Goal: Task Accomplishment & Management: Use online tool/utility

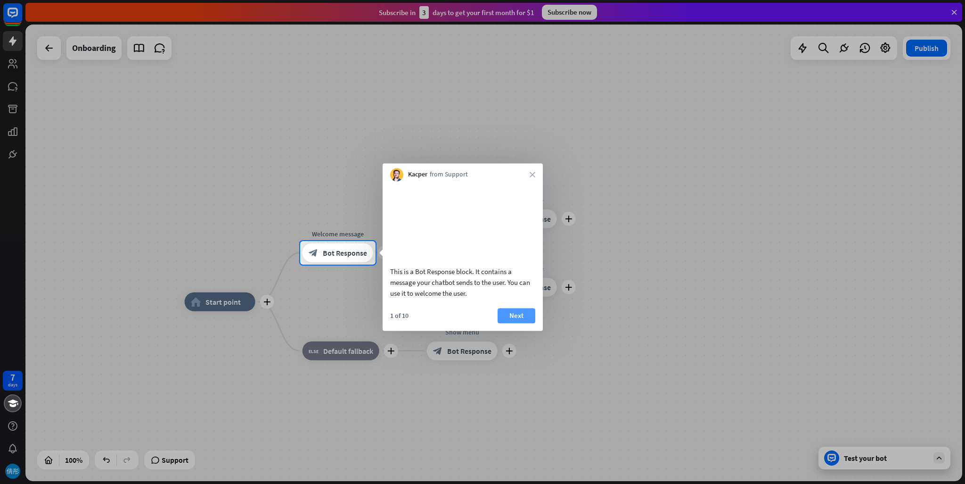
click at [511, 323] on button "Next" at bounding box center [517, 315] width 38 height 15
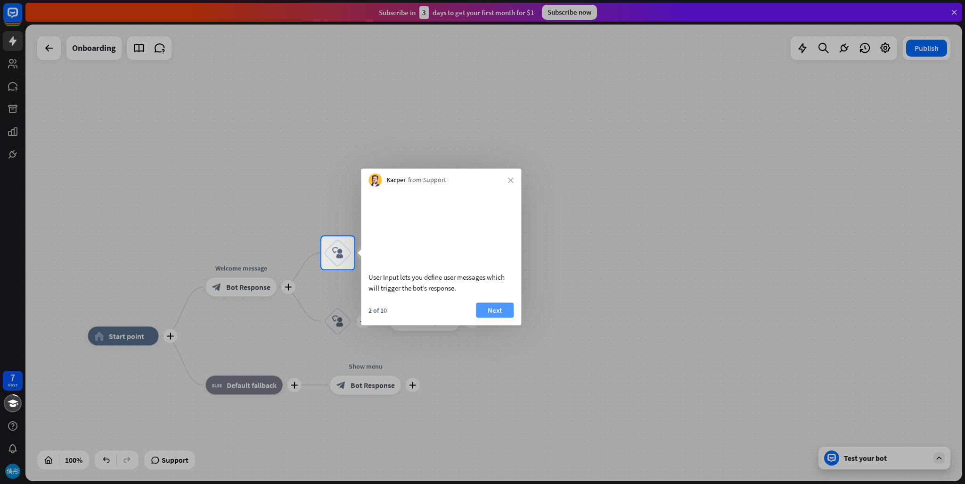
click at [494, 317] on button "Next" at bounding box center [495, 309] width 38 height 15
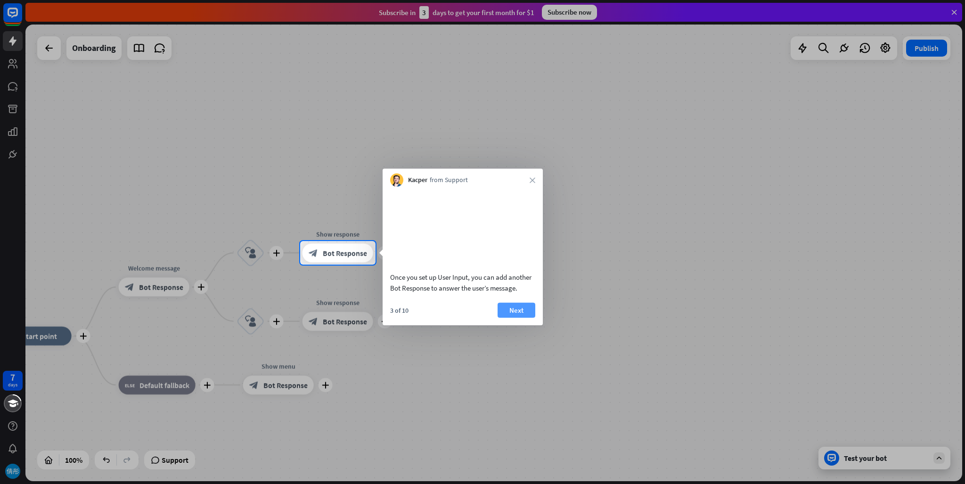
click at [522, 317] on button "Next" at bounding box center [517, 309] width 38 height 15
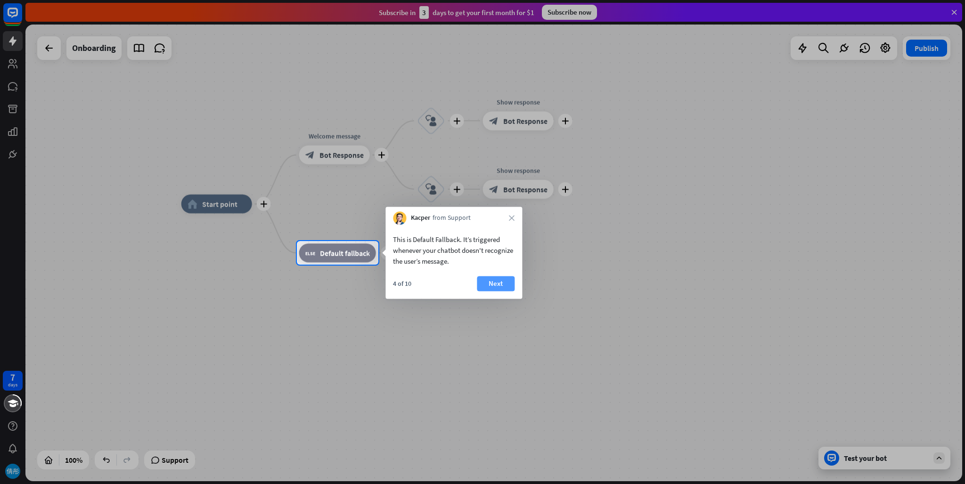
click at [501, 284] on button "Next" at bounding box center [496, 283] width 38 height 15
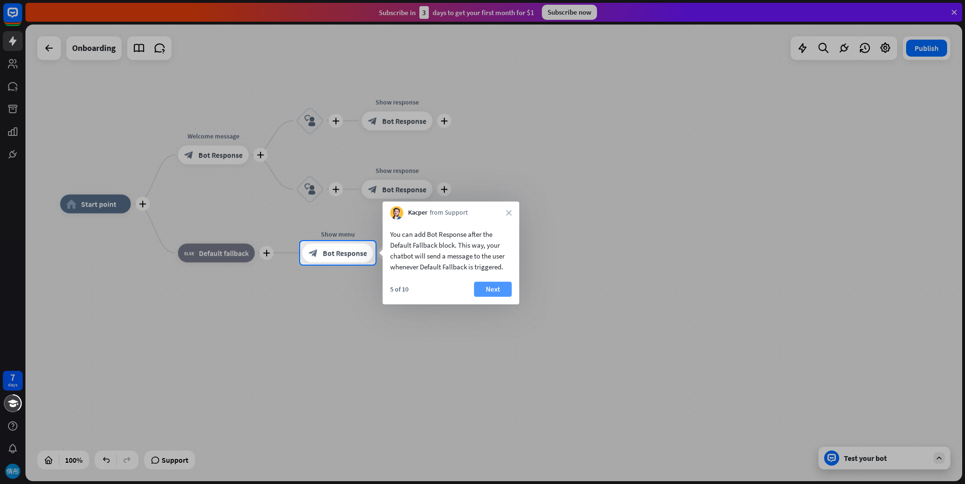
click at [501, 289] on button "Next" at bounding box center [493, 288] width 38 height 15
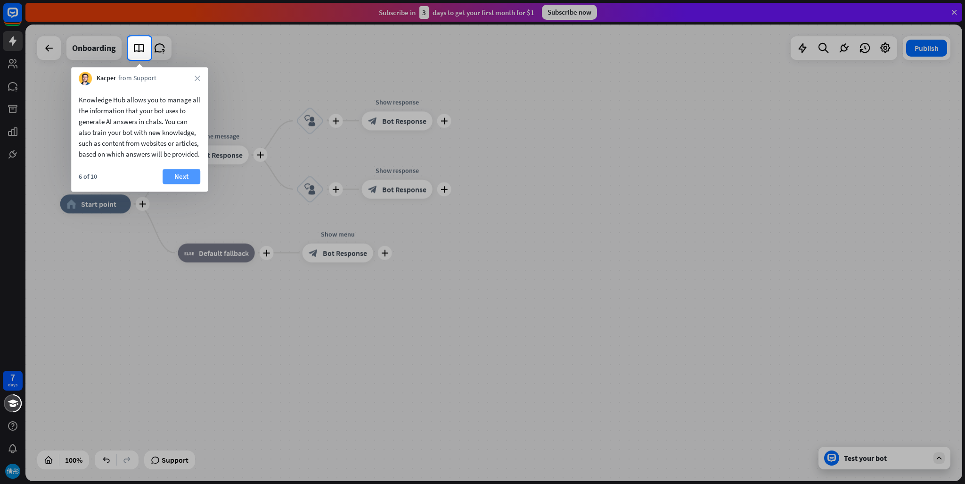
click at [178, 184] on button "Next" at bounding box center [182, 176] width 38 height 15
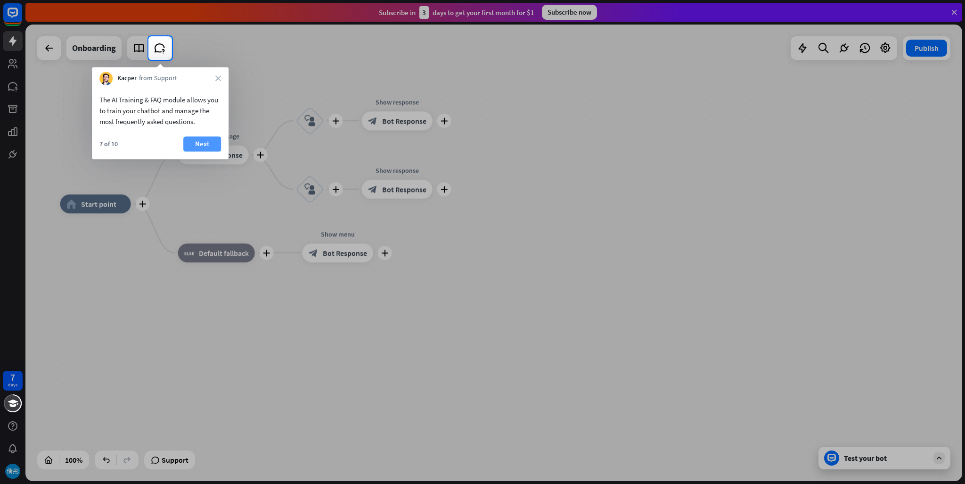
click at [200, 145] on button "Next" at bounding box center [202, 143] width 38 height 15
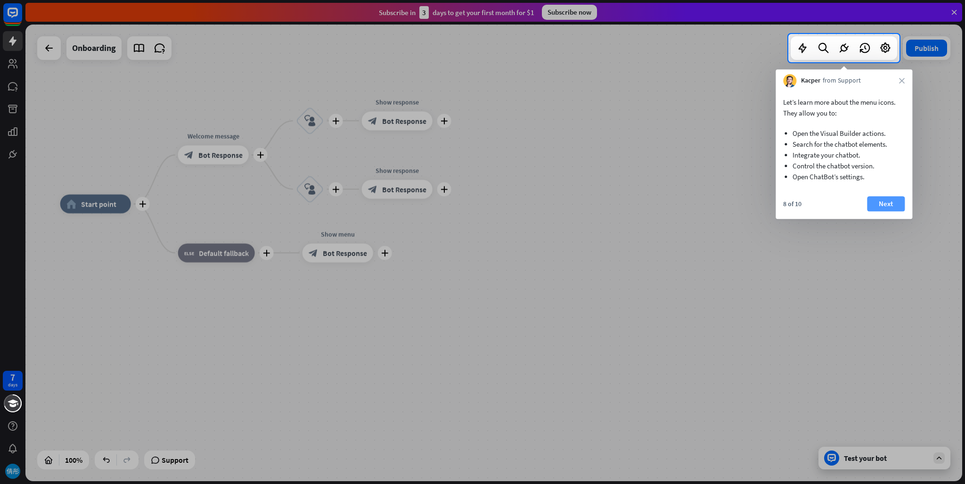
click at [882, 203] on button "Next" at bounding box center [886, 203] width 38 height 15
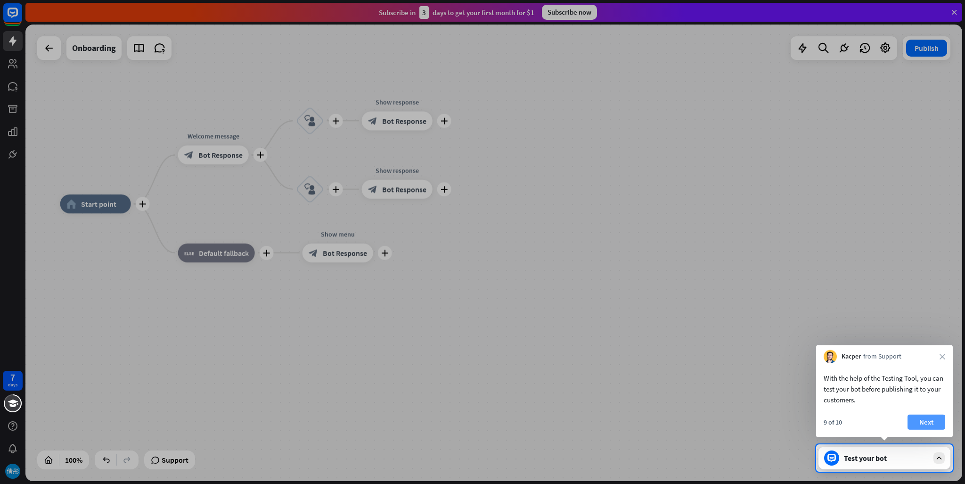
click at [920, 425] on button "Next" at bounding box center [927, 421] width 38 height 15
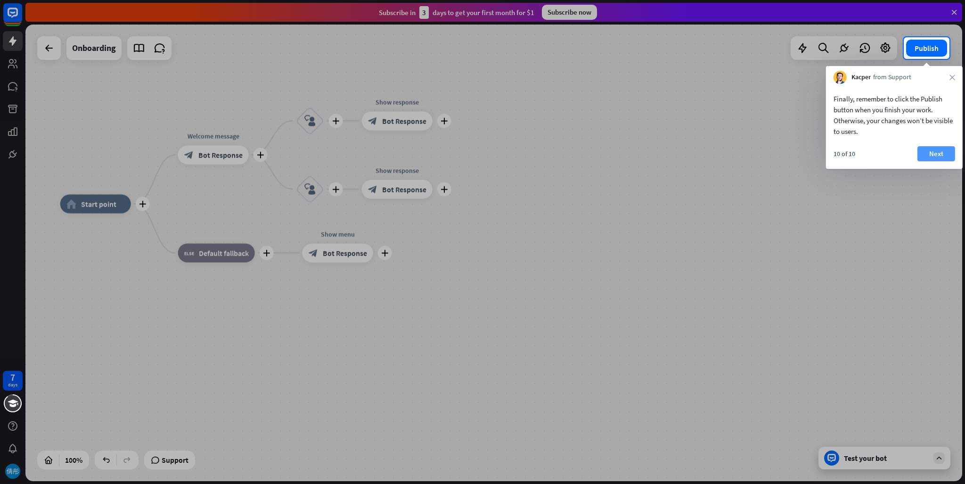
click at [934, 155] on button "Next" at bounding box center [937, 153] width 38 height 15
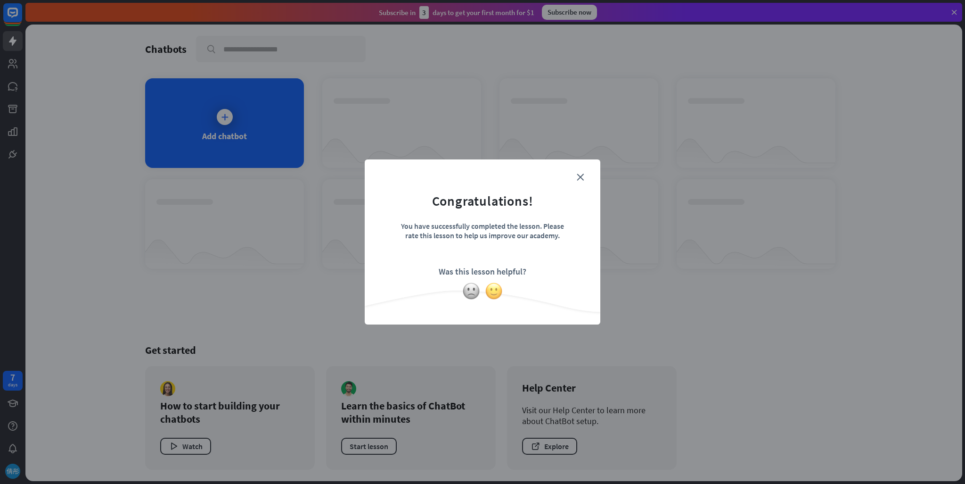
click at [490, 291] on img at bounding box center [494, 291] width 18 height 18
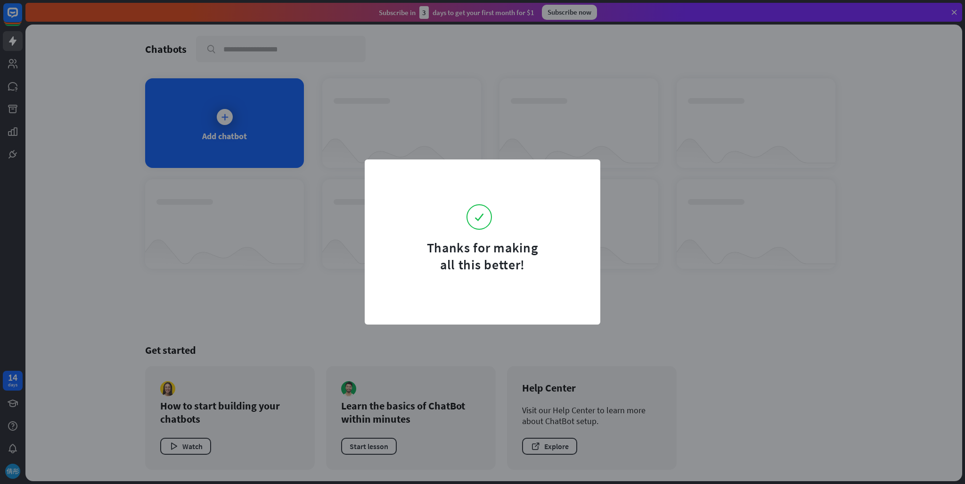
click at [579, 187] on form "Thanks for making all this better!" at bounding box center [483, 222] width 212 height 102
click at [316, 174] on div "Thanks for making all this better!" at bounding box center [482, 242] width 965 height 484
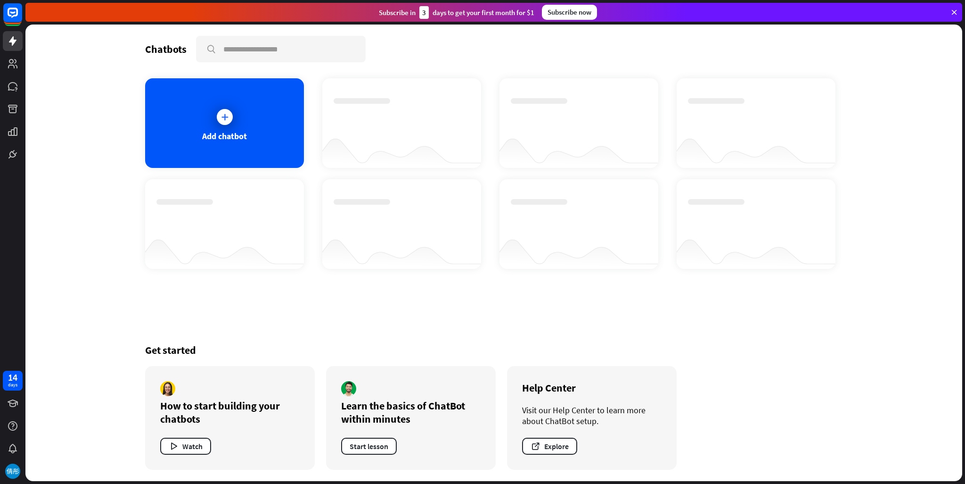
click at [287, 183] on div "Thanks for making all this better!" at bounding box center [482, 242] width 965 height 484
click at [226, 125] on div at bounding box center [225, 117] width 24 height 24
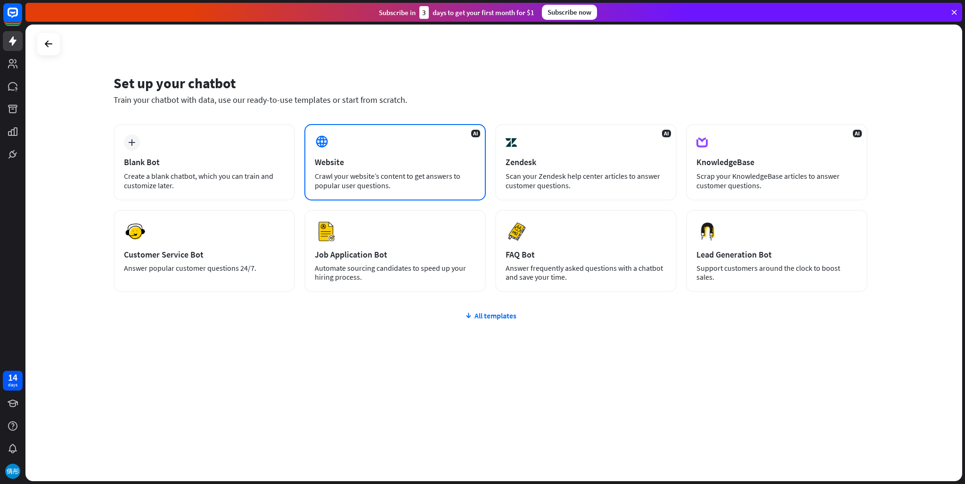
click at [307, 142] on div "AI Website Crawl your website’s content to get answers to popular user question…" at bounding box center [394, 162] width 181 height 76
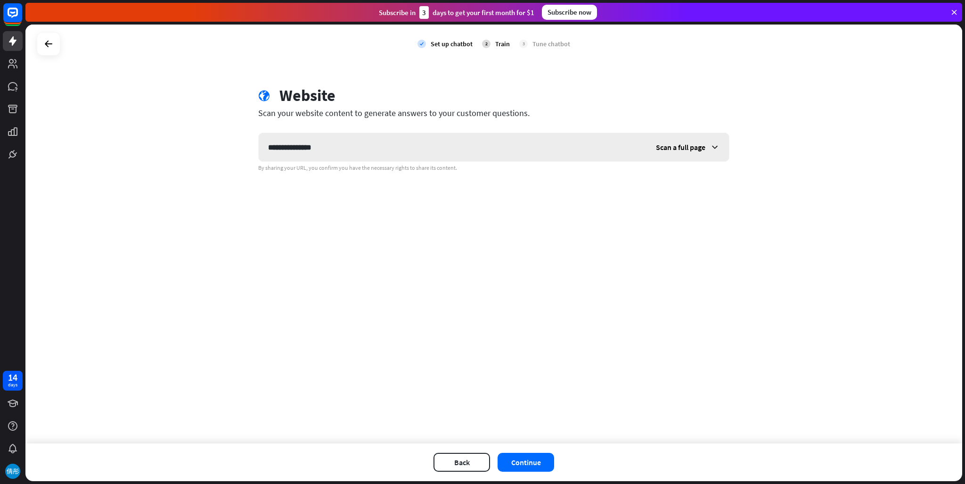
type input "**********"
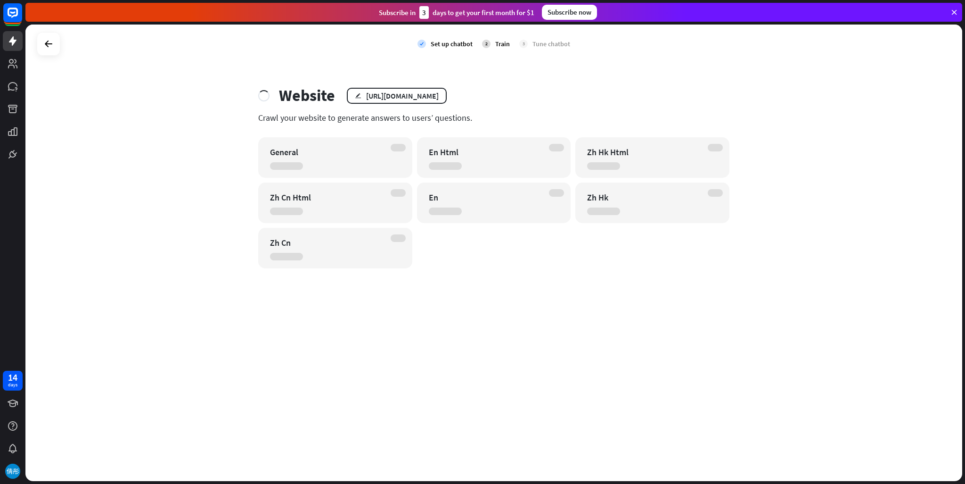
click at [298, 161] on div "General" at bounding box center [335, 157] width 154 height 41
drag, startPoint x: 308, startPoint y: 168, endPoint x: 327, endPoint y: 166, distance: 18.5
click at [310, 168] on div "General" at bounding box center [335, 157] width 154 height 41
click at [355, 95] on icon "edit" at bounding box center [358, 95] width 7 height 6
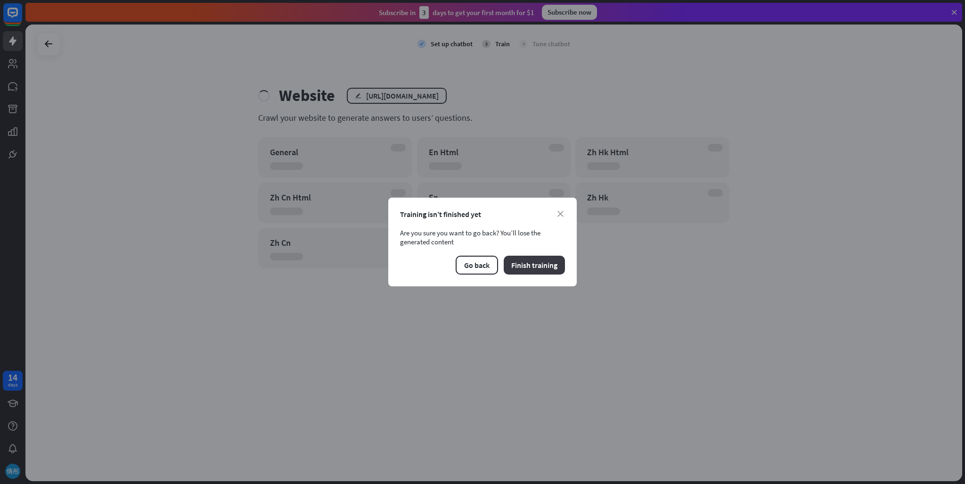
click at [538, 266] on button "Finish training" at bounding box center [534, 264] width 61 height 19
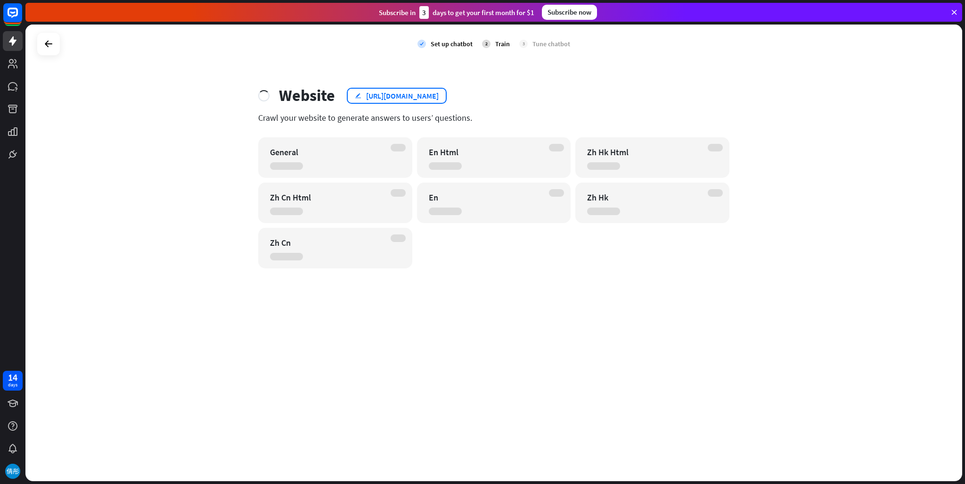
click at [366, 93] on div "[URL][DOMAIN_NAME]" at bounding box center [402, 95] width 73 height 9
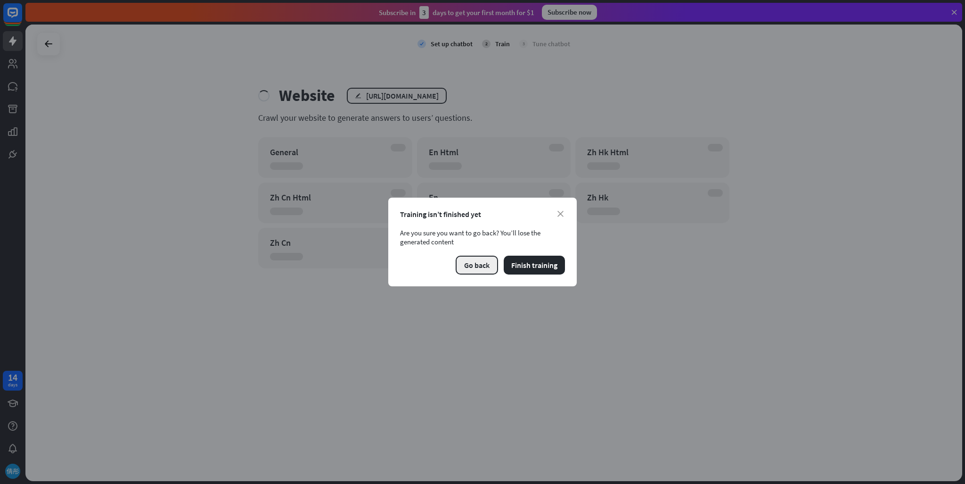
click at [477, 263] on button "Go back" at bounding box center [477, 264] width 42 height 19
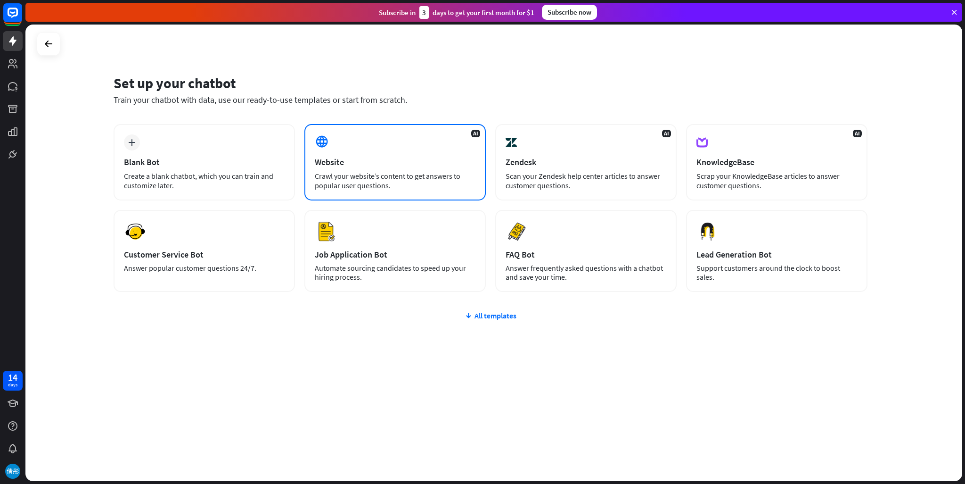
click at [340, 136] on div "AI Website Crawl your website’s content to get answers to popular user question…" at bounding box center [394, 162] width 181 height 76
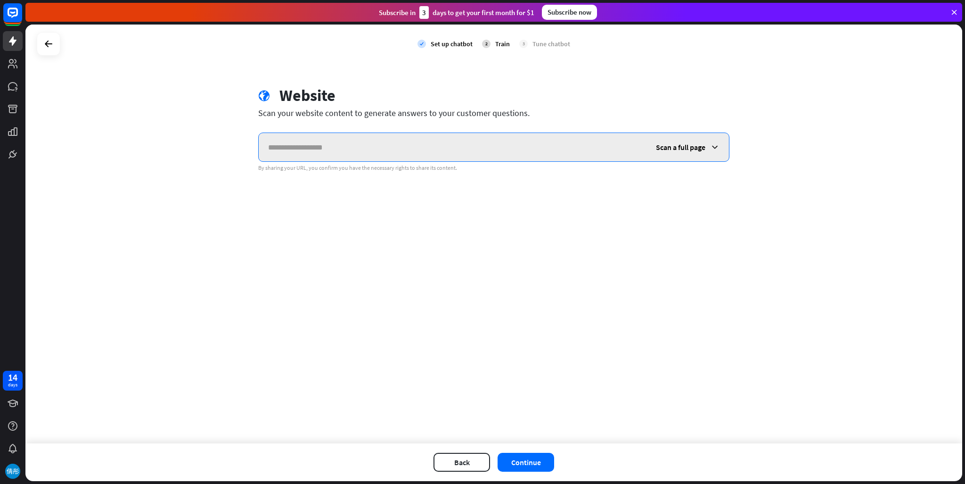
click at [400, 141] on input "text" at bounding box center [453, 147] width 388 height 28
paste input "**********"
type input "**********"
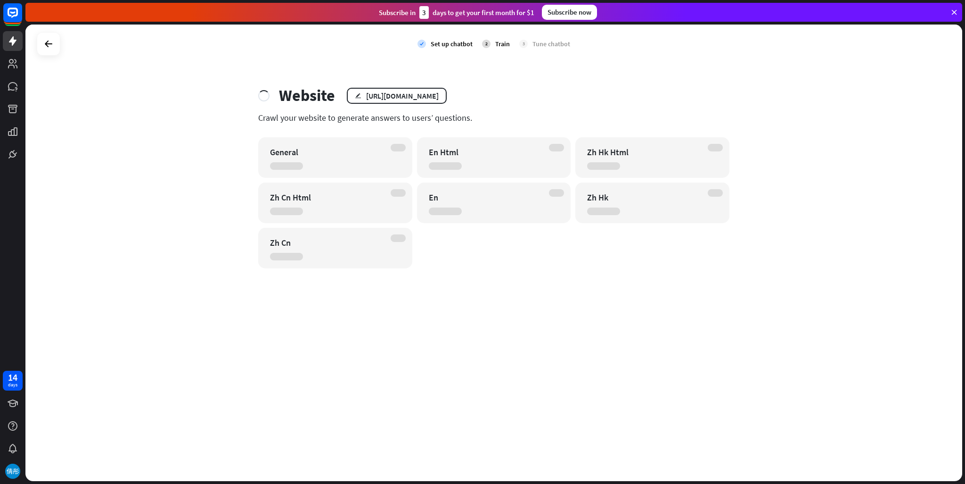
click at [435, 161] on div "En Html" at bounding box center [494, 157] width 154 height 41
drag, startPoint x: 435, startPoint y: 160, endPoint x: 444, endPoint y: 10, distance: 150.2
click at [435, 152] on div "En Html" at bounding box center [494, 157] width 154 height 41
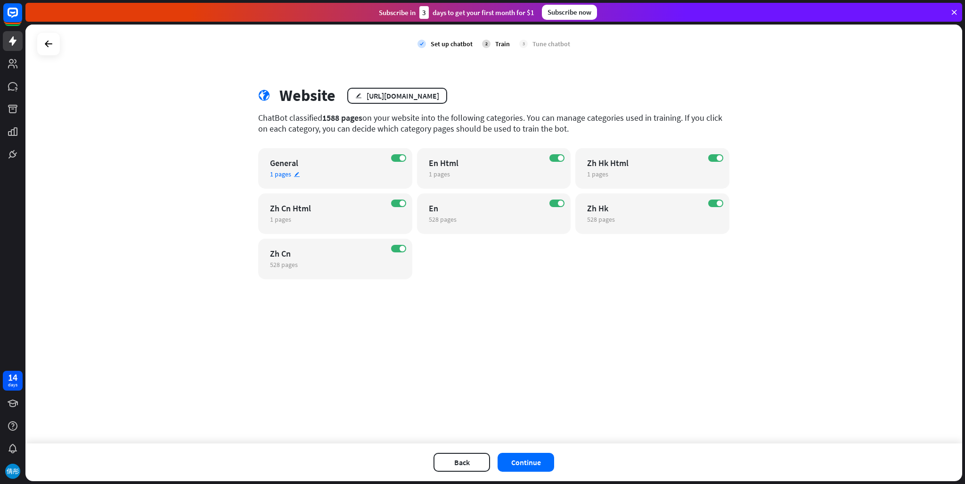
click at [293, 163] on div "General" at bounding box center [327, 162] width 114 height 11
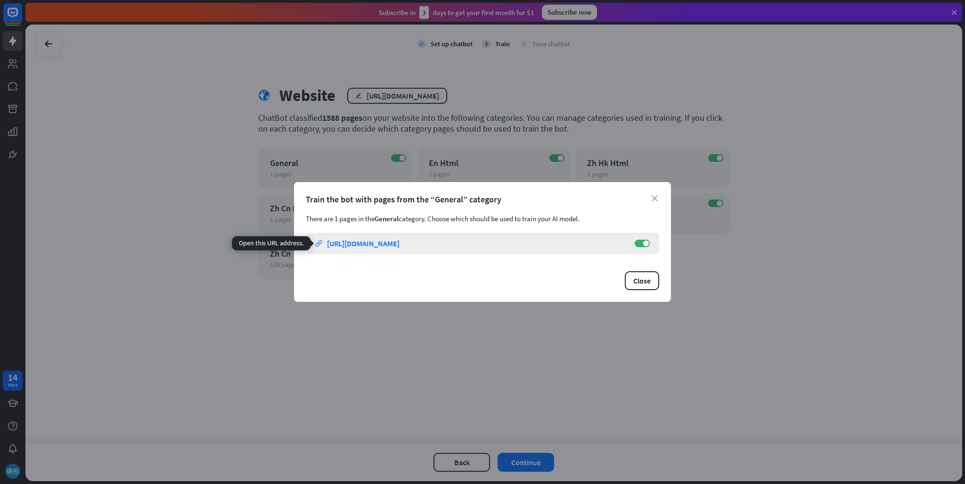
click at [438, 252] on link "link [URL][DOMAIN_NAME]" at bounding box center [470, 243] width 310 height 22
click at [638, 284] on button "Close" at bounding box center [642, 280] width 34 height 19
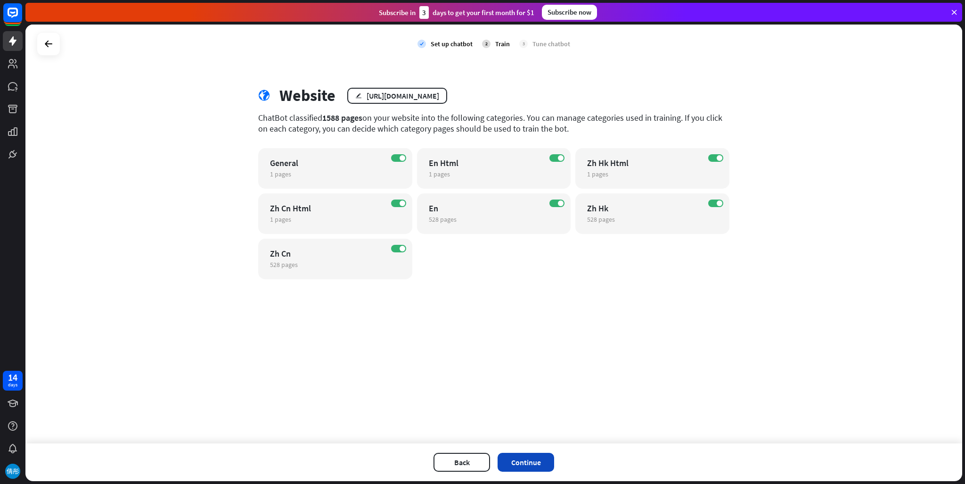
click at [525, 463] on button "Continue" at bounding box center [526, 461] width 57 height 19
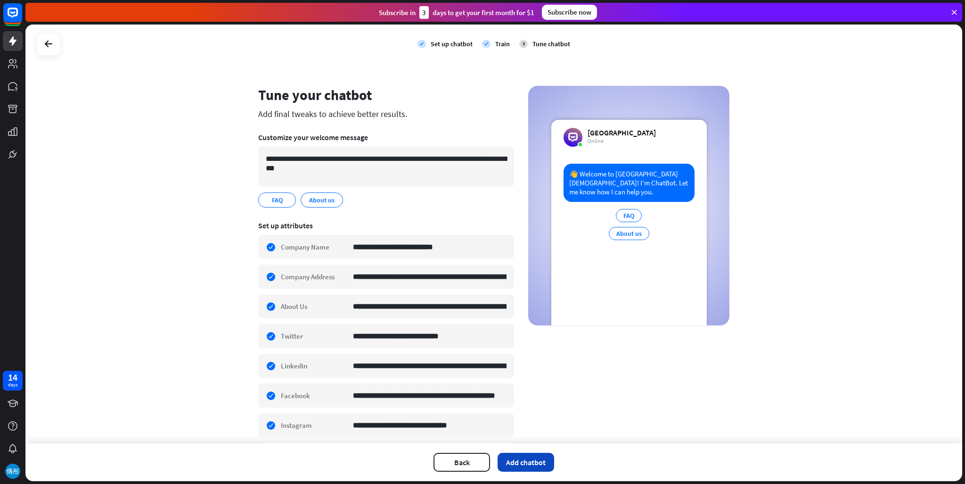
click at [537, 462] on button "Add chatbot" at bounding box center [526, 461] width 57 height 19
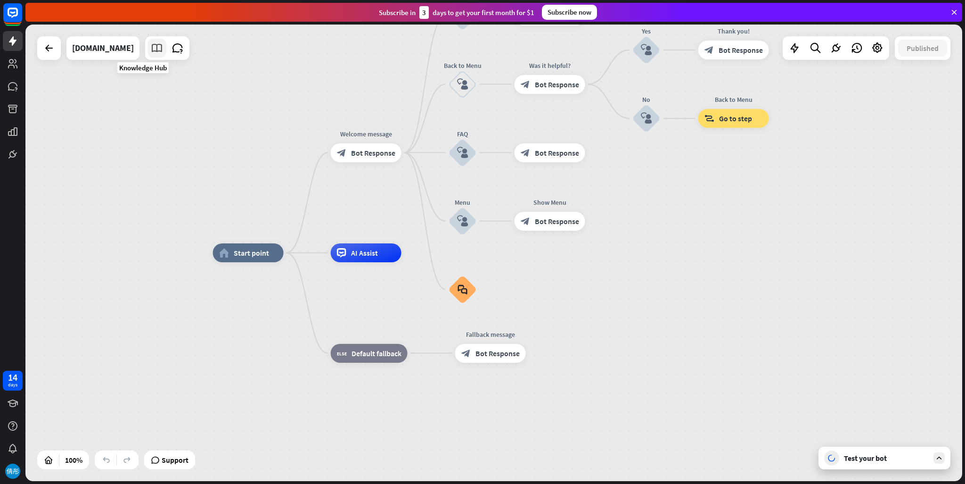
click at [151, 48] on icon at bounding box center [157, 48] width 12 height 12
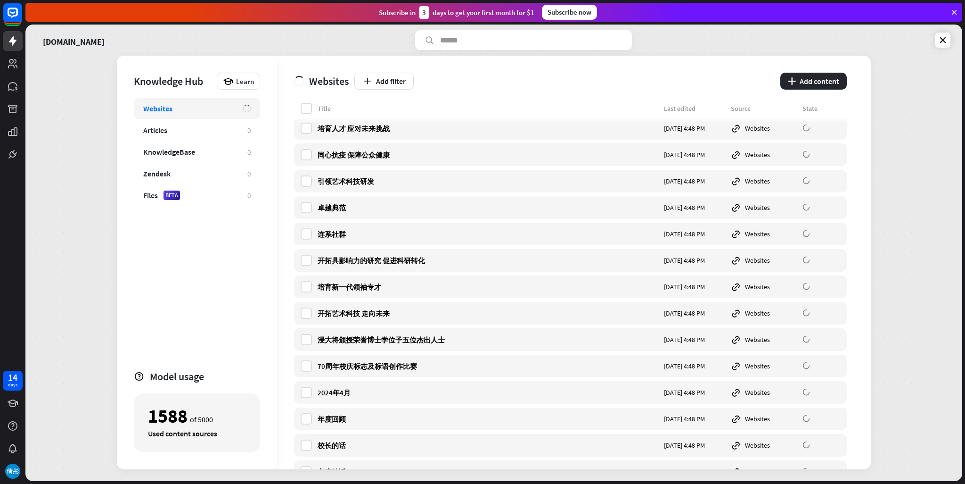
scroll to position [613, 0]
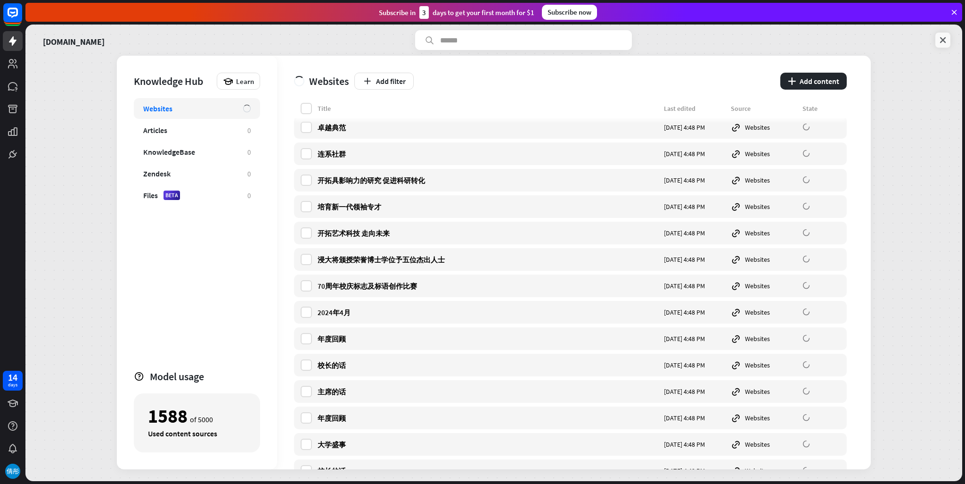
click at [941, 37] on icon at bounding box center [942, 39] width 9 height 9
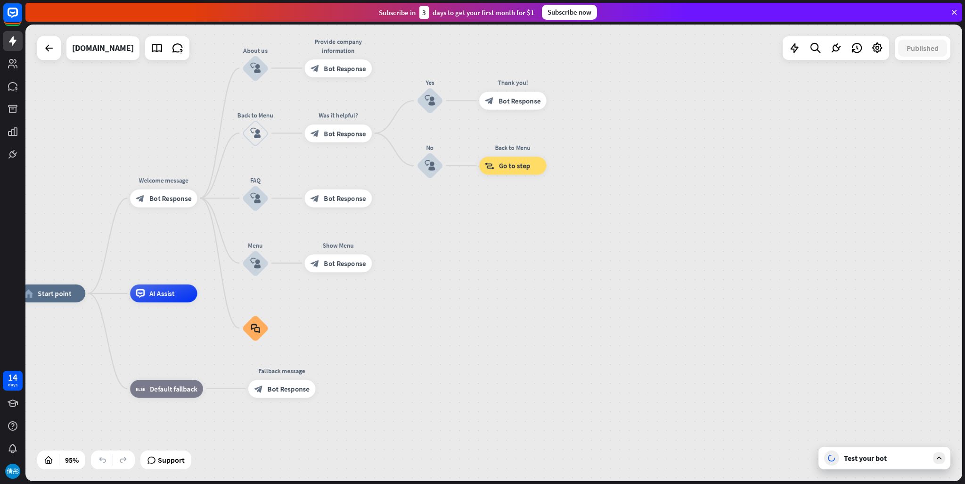
drag, startPoint x: 643, startPoint y: 251, endPoint x: 427, endPoint y: 290, distance: 219.9
click at [427, 290] on div "home_2 Start point Welcome message block_bot_response Bot Response About us blo…" at bounding box center [493, 253] width 937 height 456
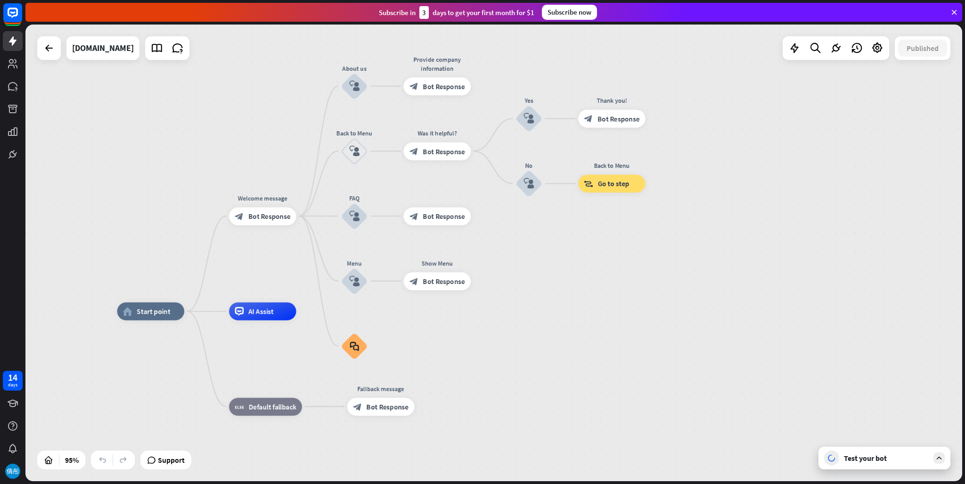
drag, startPoint x: 447, startPoint y: 265, endPoint x: 573, endPoint y: 283, distance: 126.6
click at [573, 283] on div "home_2 Start point Welcome message block_bot_response Bot Response About us blo…" at bounding box center [493, 253] width 937 height 456
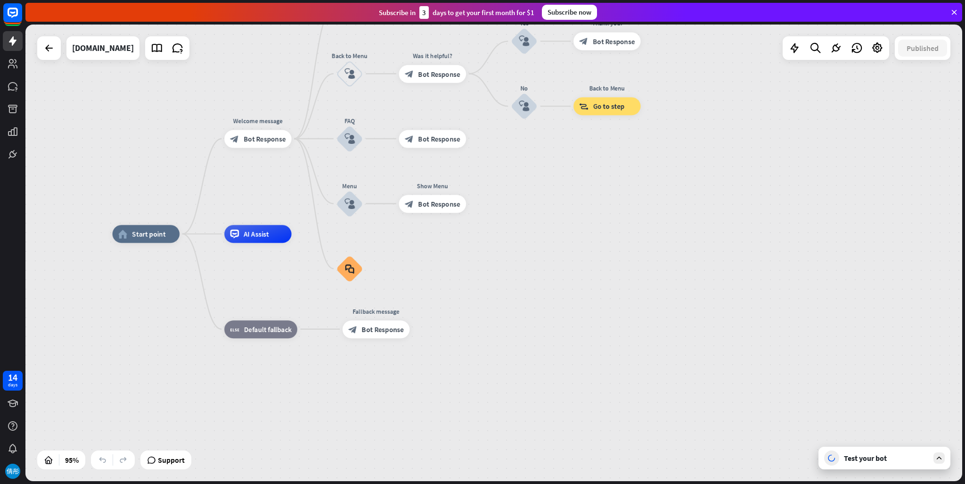
drag, startPoint x: 577, startPoint y: 283, endPoint x: 531, endPoint y: 186, distance: 107.3
click at [540, 202] on div "home_2 Start point Welcome message block_bot_response Bot Response About us blo…" at bounding box center [493, 253] width 937 height 456
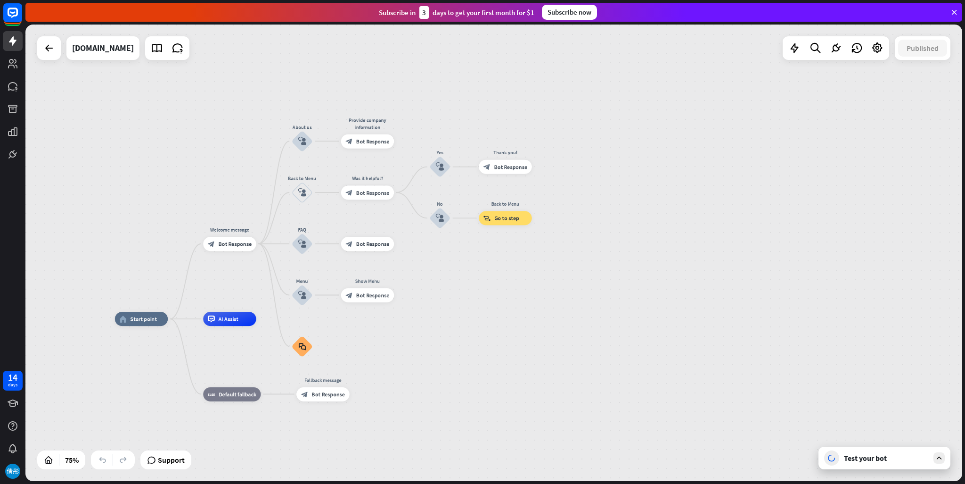
drag, startPoint x: 655, startPoint y: 264, endPoint x: 539, endPoint y: 343, distance: 140.1
click at [539, 344] on div "home_2 Start point Welcome message block_bot_response Bot Response About us blo…" at bounding box center [466, 490] width 703 height 342
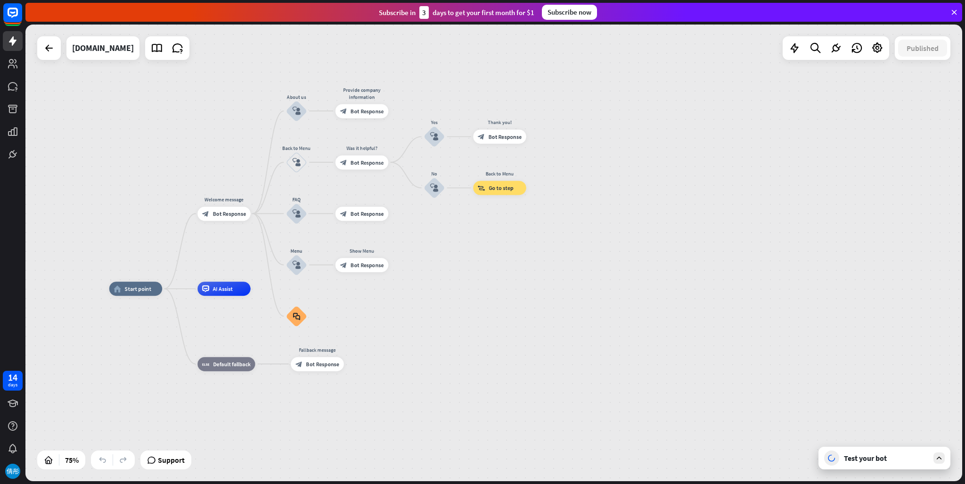
drag, startPoint x: 600, startPoint y: 223, endPoint x: 603, endPoint y: 195, distance: 28.5
click at [603, 195] on div "home_2 Start point Welcome message block_bot_response Bot Response About us blo…" at bounding box center [493, 253] width 937 height 456
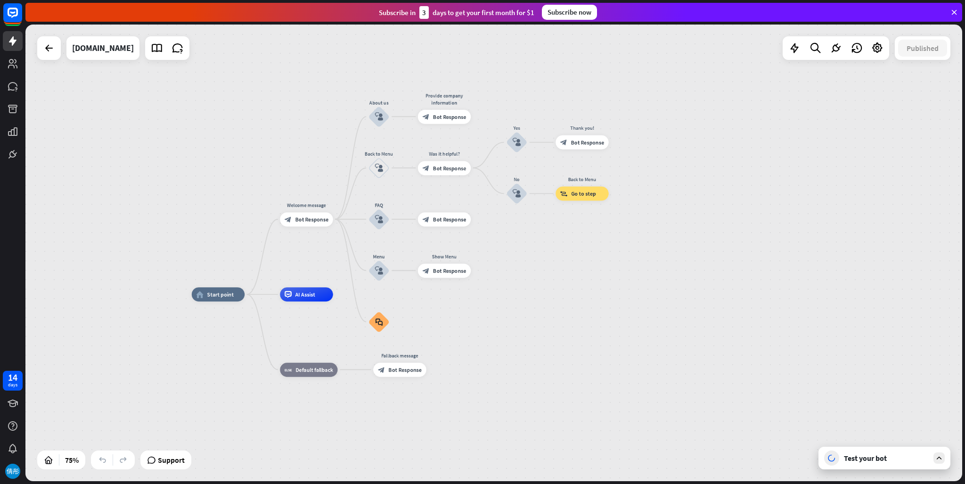
drag, startPoint x: 604, startPoint y: 195, endPoint x: 686, endPoint y: 200, distance: 82.7
click at [686, 200] on div "home_2 Start point Welcome message block_bot_response Bot Response About us blo…" at bounding box center [493, 253] width 937 height 456
click at [289, 301] on div "Edit name more_horiz plus AI Assist" at bounding box center [306, 294] width 53 height 14
click at [320, 299] on div "AI Assist" at bounding box center [306, 294] width 53 height 14
click at [384, 323] on div "block_faq" at bounding box center [379, 321] width 21 height 21
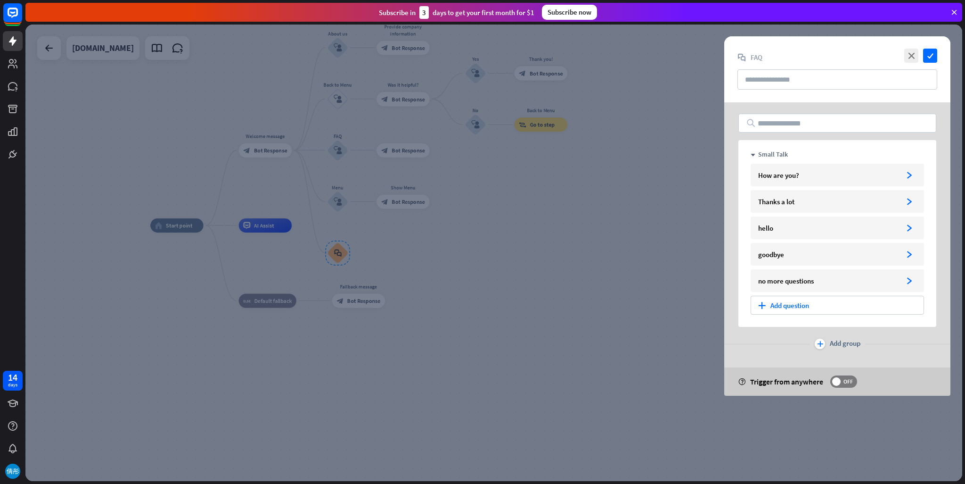
click at [584, 257] on div at bounding box center [493, 253] width 937 height 456
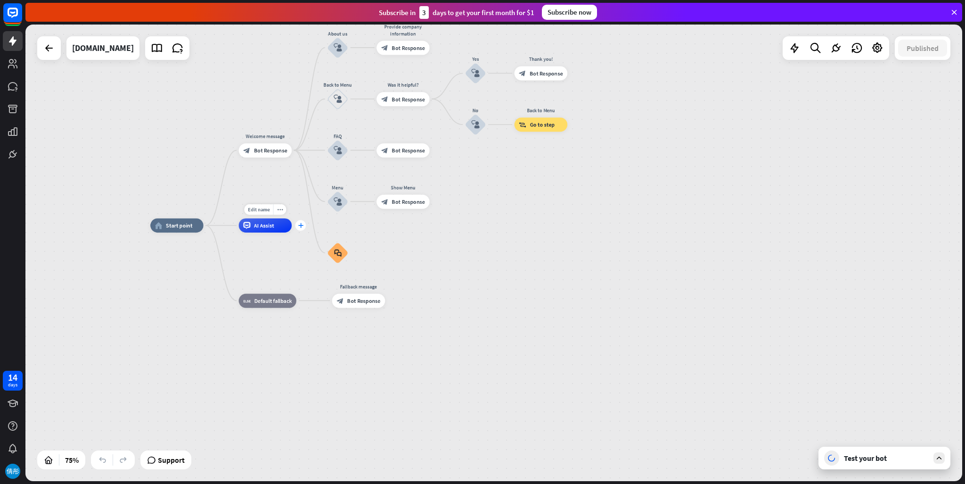
click at [302, 230] on div "plus" at bounding box center [301, 225] width 11 height 11
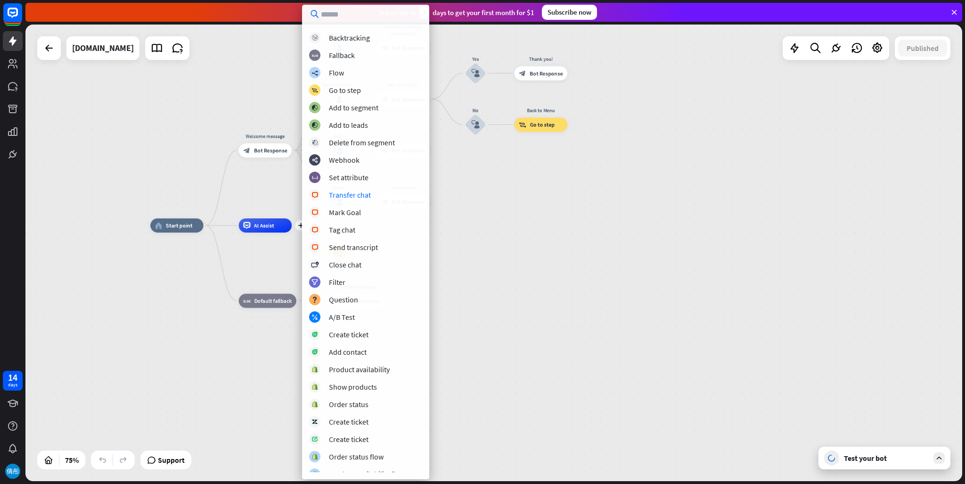
scroll to position [24, 0]
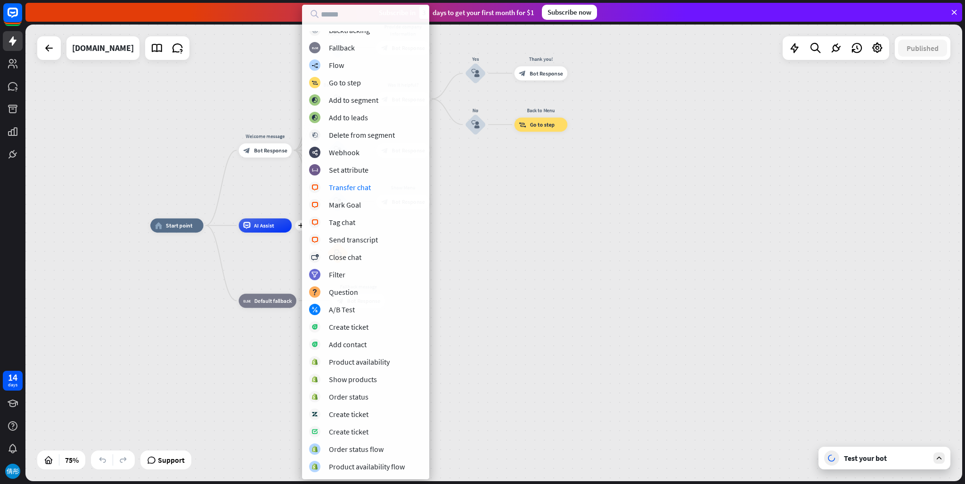
drag, startPoint x: 551, startPoint y: 196, endPoint x: 542, endPoint y: 201, distance: 10.3
click at [551, 197] on div "home_2 Start point Welcome message block_bot_response Bot Response About us blo…" at bounding box center [493, 253] width 937 height 456
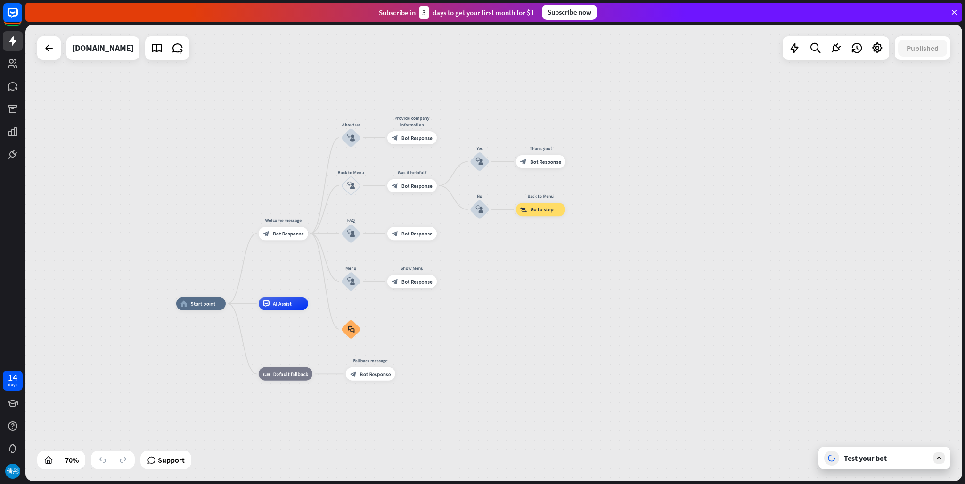
drag, startPoint x: 535, startPoint y: 206, endPoint x: 530, endPoint y: 288, distance: 82.6
click at [530, 288] on div "home_2 Start point Welcome message block_bot_response Bot Response About us blo…" at bounding box center [493, 253] width 937 height 456
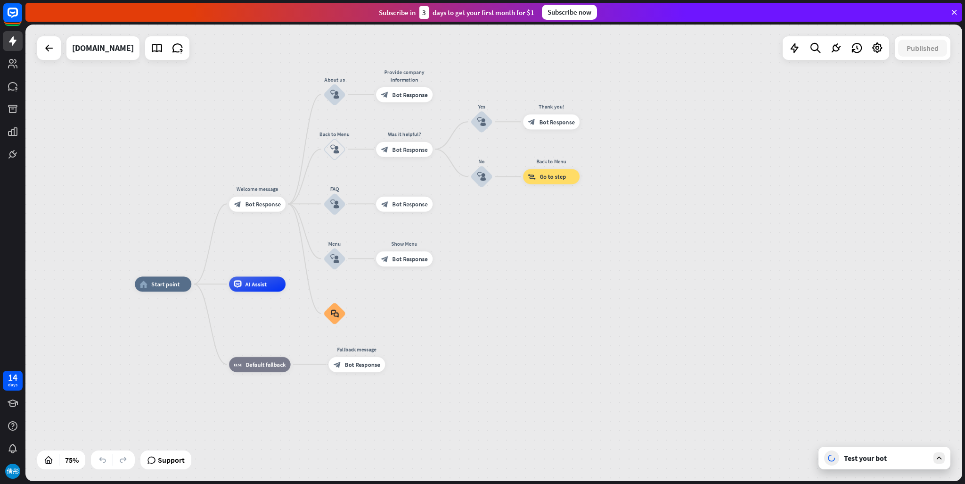
drag, startPoint x: 502, startPoint y: 278, endPoint x: 507, endPoint y: 255, distance: 24.2
click at [507, 255] on div "home_2 Start point Welcome message block_bot_response Bot Response About us blo…" at bounding box center [493, 253] width 937 height 456
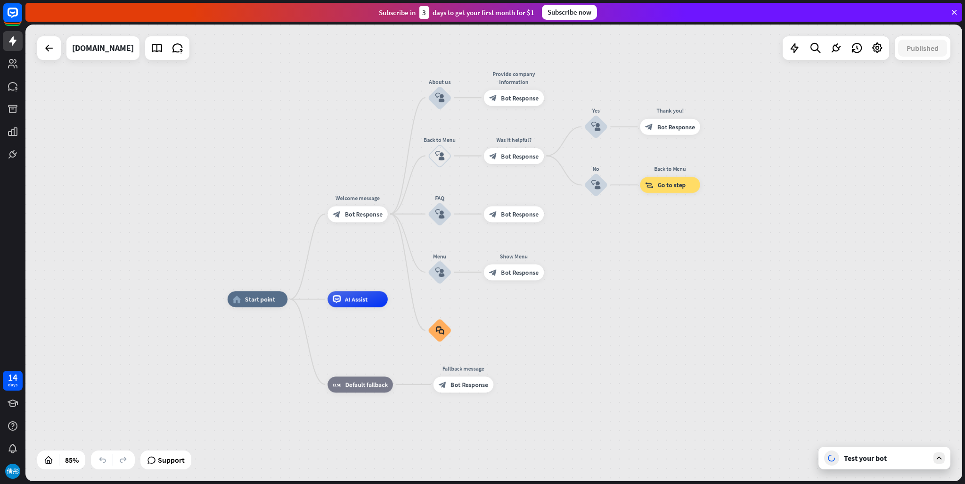
drag, startPoint x: 508, startPoint y: 234, endPoint x: 624, endPoint y: 247, distance: 116.2
click at [624, 247] on div "home_2 Start point Welcome message block_bot_response Bot Response About us blo…" at bounding box center [493, 253] width 937 height 456
click at [399, 302] on icon "plus" at bounding box center [398, 299] width 6 height 6
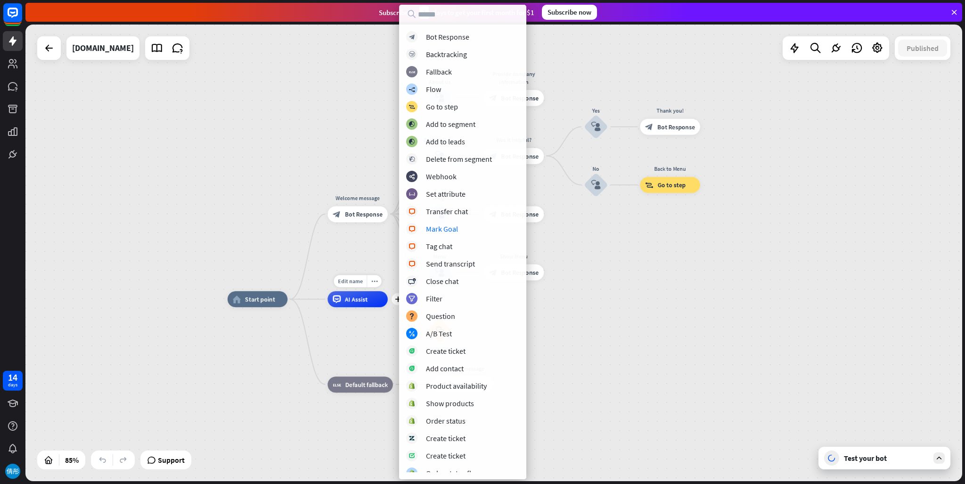
click at [372, 304] on div "AI Assist" at bounding box center [358, 299] width 60 height 16
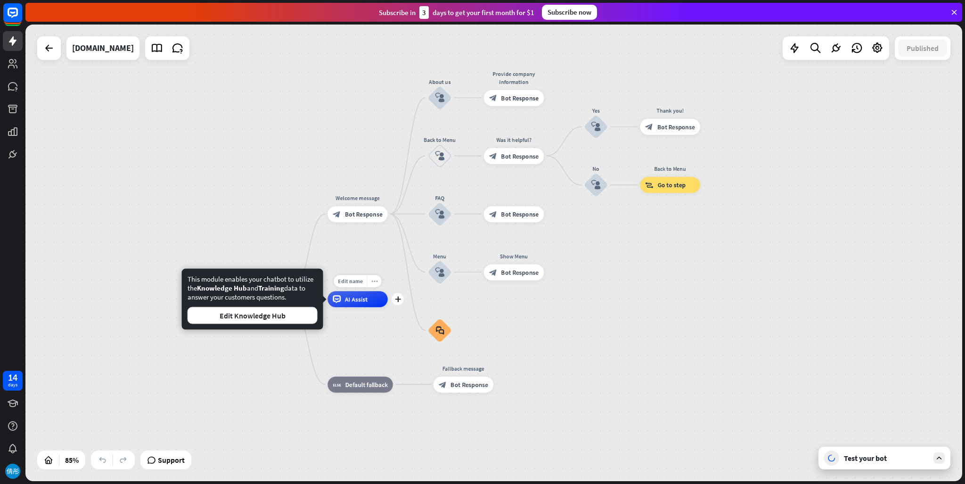
click at [373, 285] on div "more_horiz" at bounding box center [374, 281] width 15 height 12
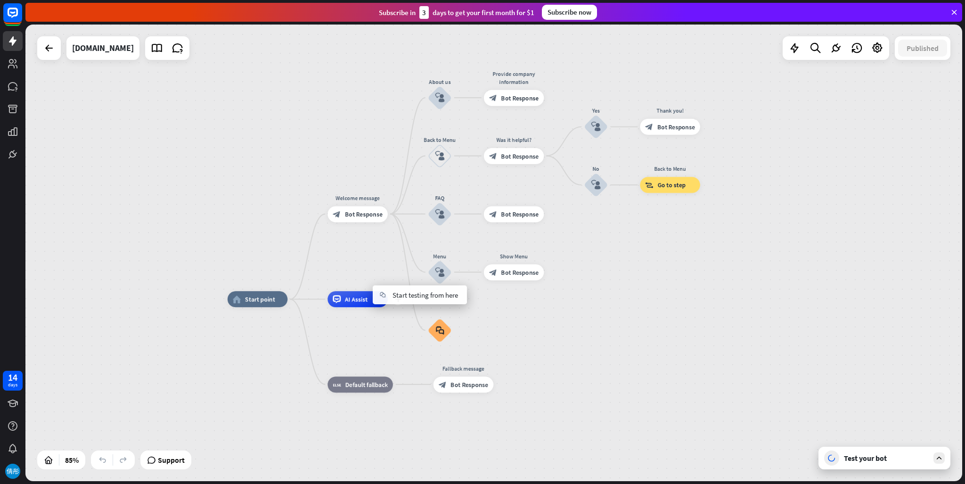
click at [364, 302] on span "AI Assist" at bounding box center [356, 299] width 23 height 8
click at [403, 299] on div "plus" at bounding box center [398, 299] width 12 height 12
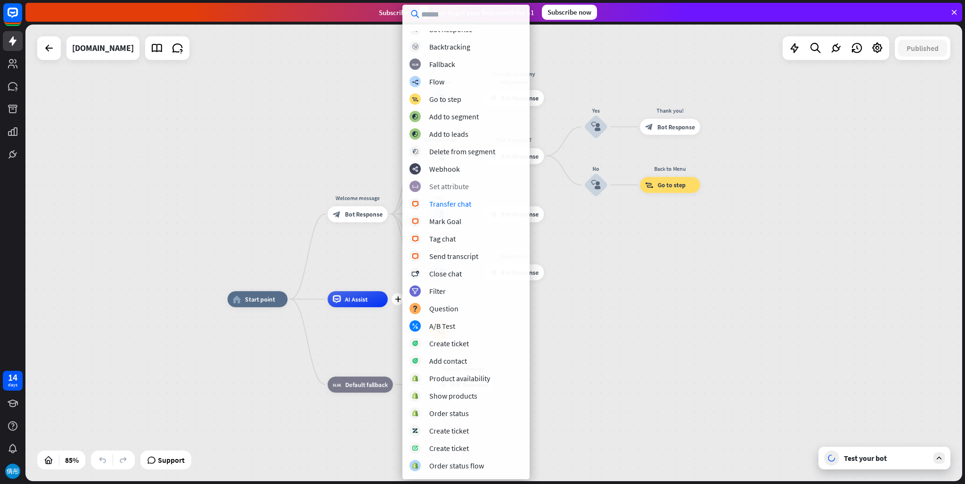
scroll to position [0, 0]
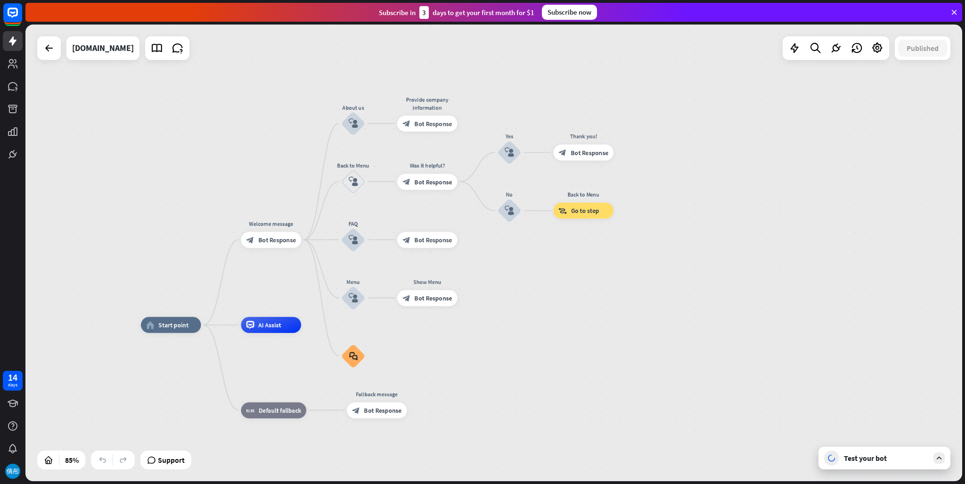
drag, startPoint x: 617, startPoint y: 306, endPoint x: 529, endPoint y: 332, distance: 91.9
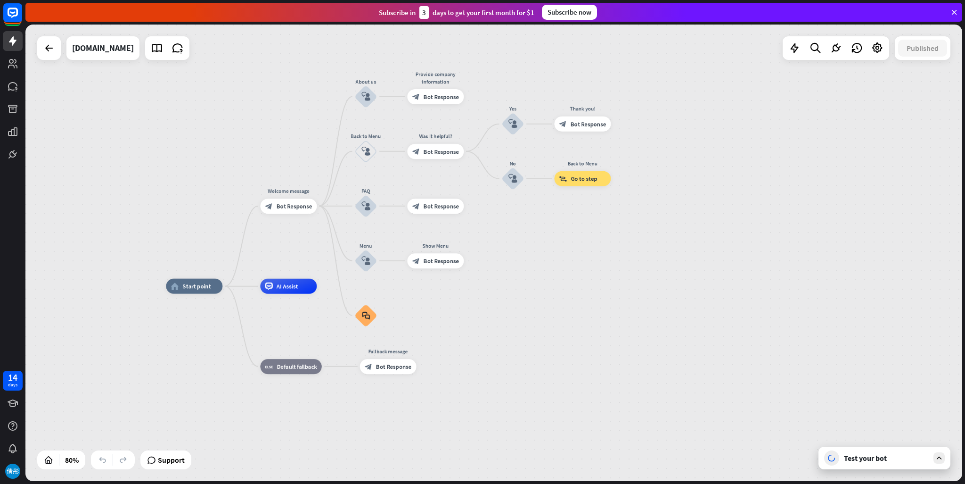
drag, startPoint x: 519, startPoint y: 325, endPoint x: 526, endPoint y: 284, distance: 41.7
click at [526, 289] on div "home_2 Start point Welcome message block_bot_response Bot Response About us blo…" at bounding box center [540, 468] width 749 height 365
click at [580, 124] on span "Bot Response" at bounding box center [588, 124] width 35 height 8
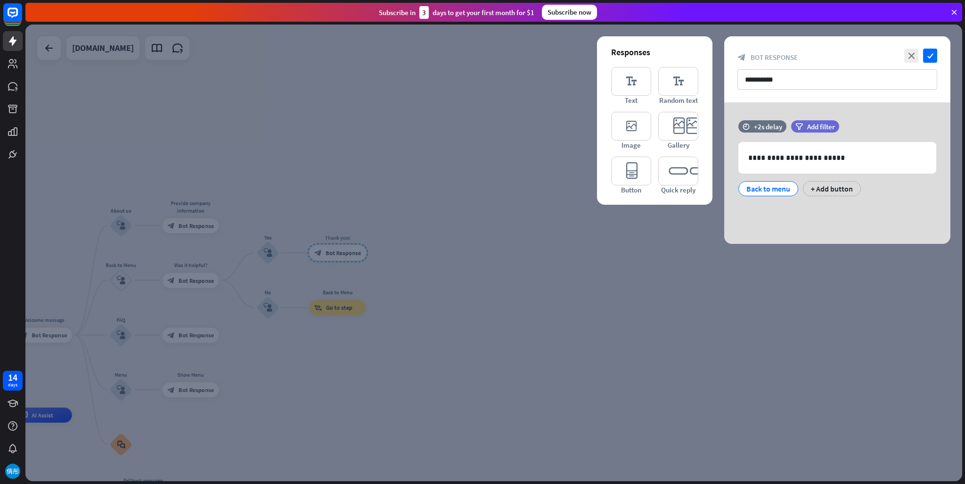
click at [524, 217] on div at bounding box center [493, 253] width 937 height 456
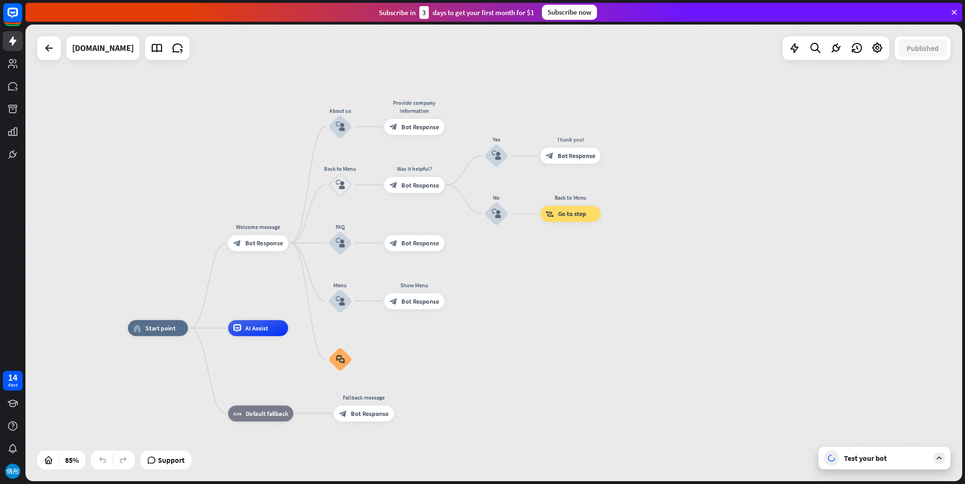
drag, startPoint x: 427, startPoint y: 186, endPoint x: 664, endPoint y: 99, distance: 251.8
click at [664, 99] on div "home_2 Start point Welcome message block_bot_response Bot Response About us blo…" at bounding box center [493, 253] width 937 height 456
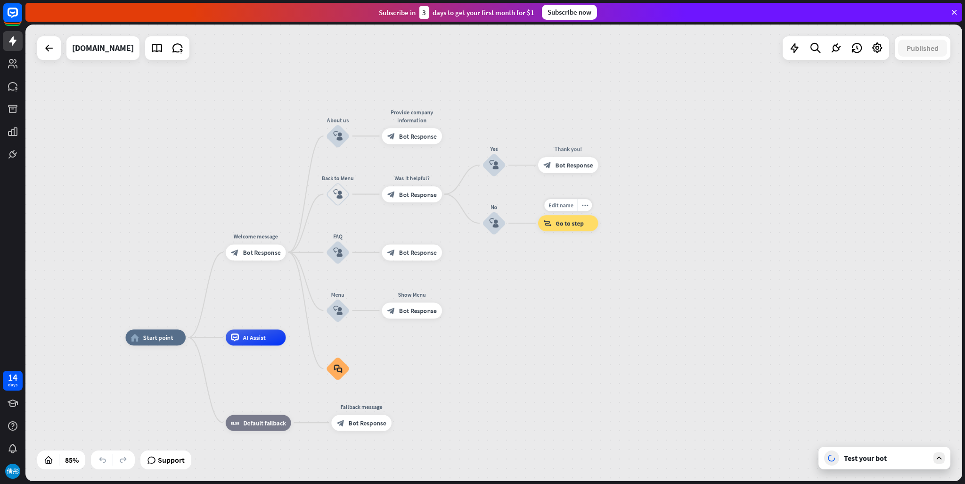
click at [580, 229] on div "block_goto Go to step" at bounding box center [568, 223] width 60 height 16
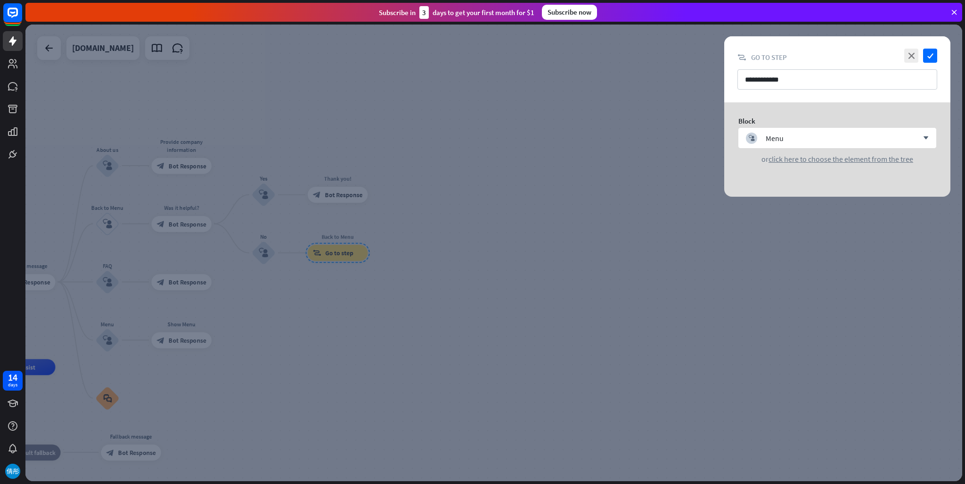
click at [568, 183] on div at bounding box center [493, 253] width 937 height 456
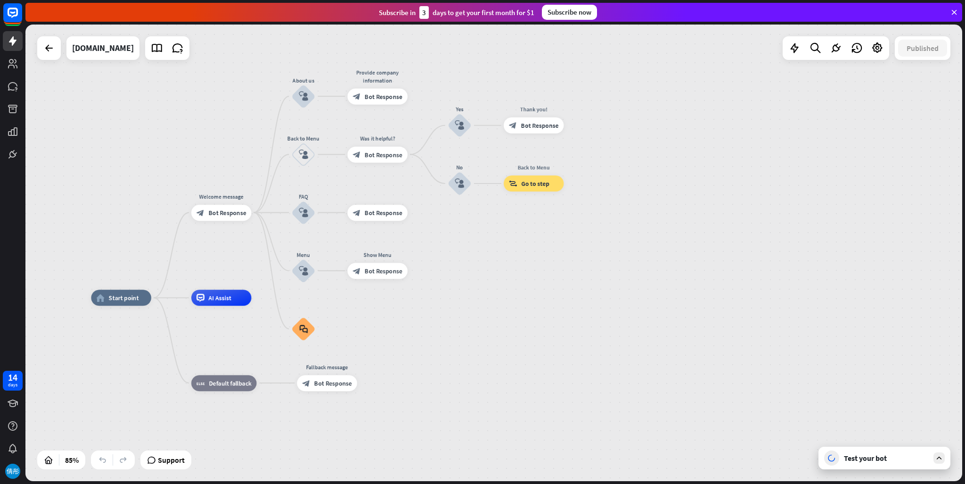
drag, startPoint x: 691, startPoint y: 164, endPoint x: 787, endPoint y: 105, distance: 112.6
click at [787, 105] on div "home_2 Start point Welcome message block_bot_response Bot Response About us blo…" at bounding box center [493, 253] width 937 height 456
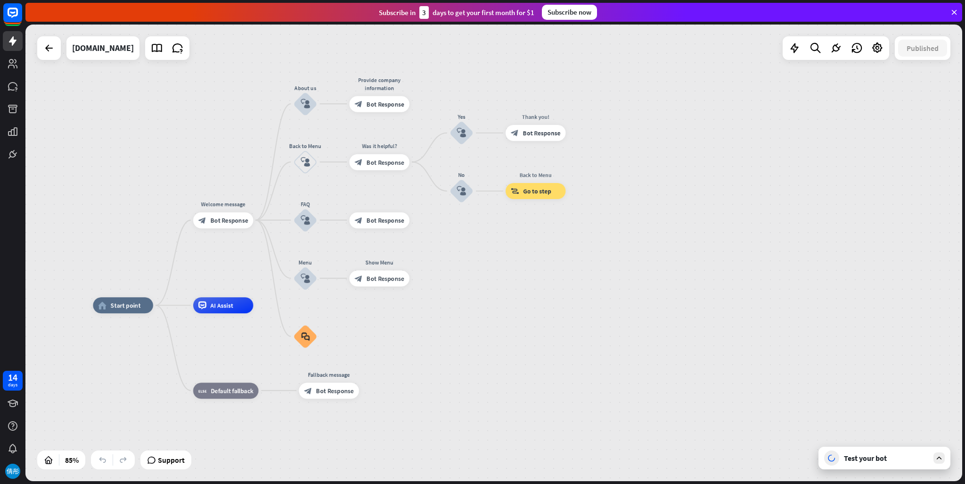
drag, startPoint x: 752, startPoint y: 165, endPoint x: 750, endPoint y: 178, distance: 12.5
click at [750, 178] on div "home_2 Start point Welcome message block_bot_response Bot Response About us blo…" at bounding box center [493, 253] width 937 height 456
drag, startPoint x: 179, startPoint y: 350, endPoint x: 174, endPoint y: 349, distance: 5.3
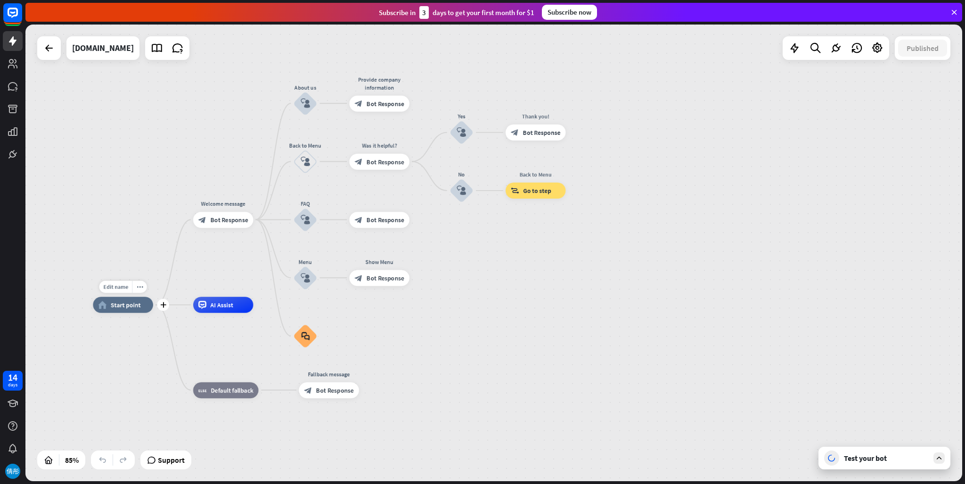
click at [111, 307] on span "Start point" at bounding box center [126, 305] width 30 height 8
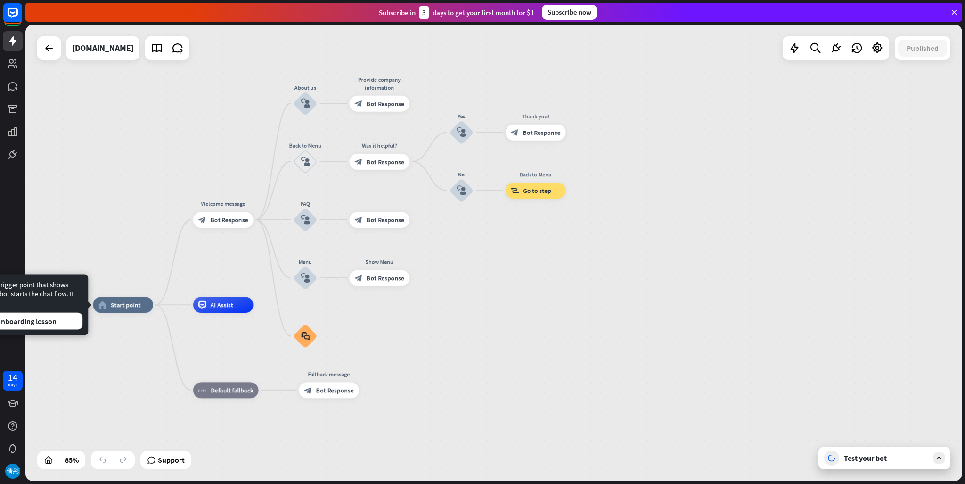
click at [872, 455] on div "Test your bot" at bounding box center [886, 457] width 85 height 9
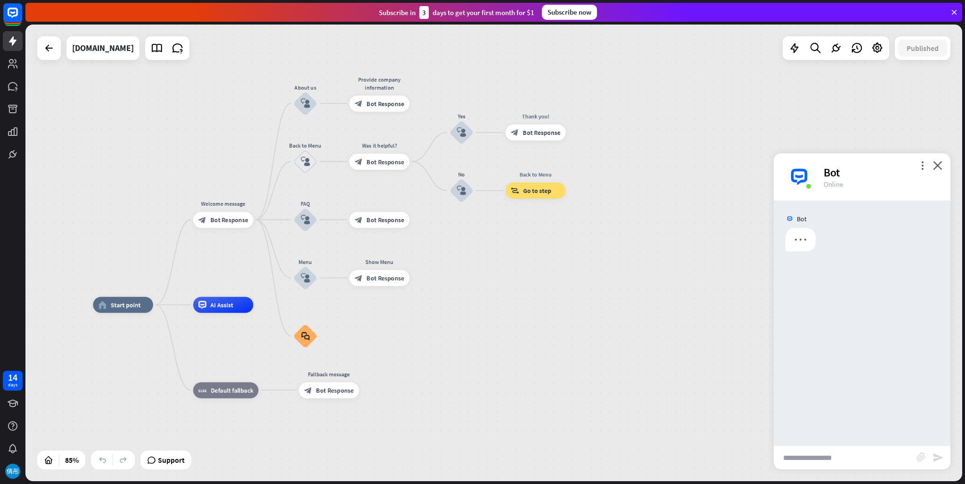
click at [830, 455] on input "text" at bounding box center [845, 457] width 143 height 24
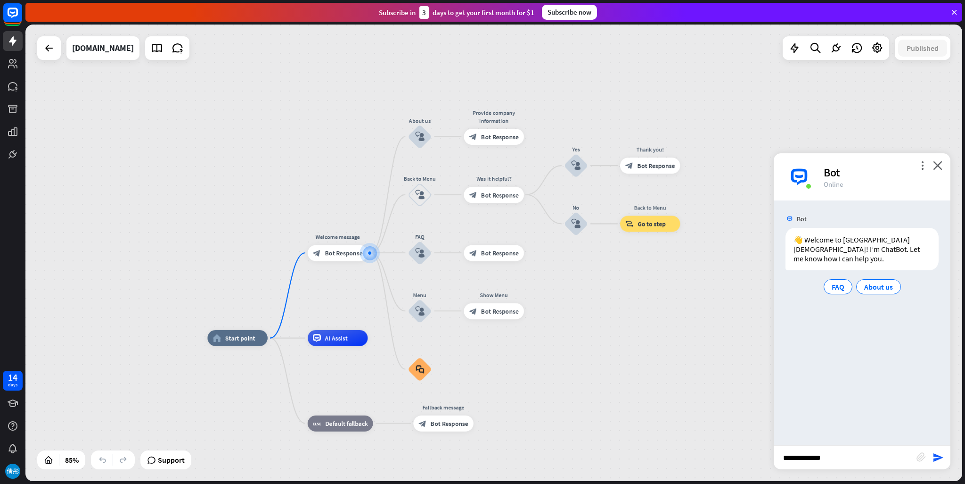
type input "**********"
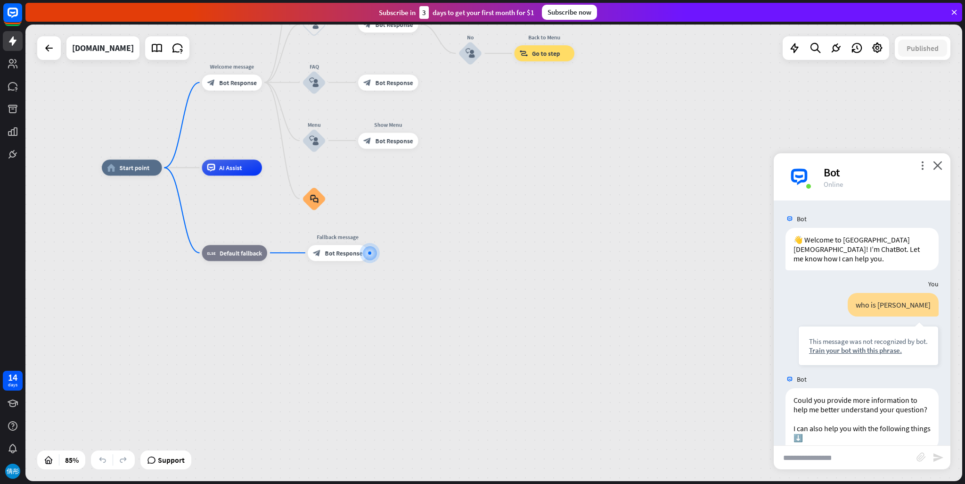
scroll to position [53, 0]
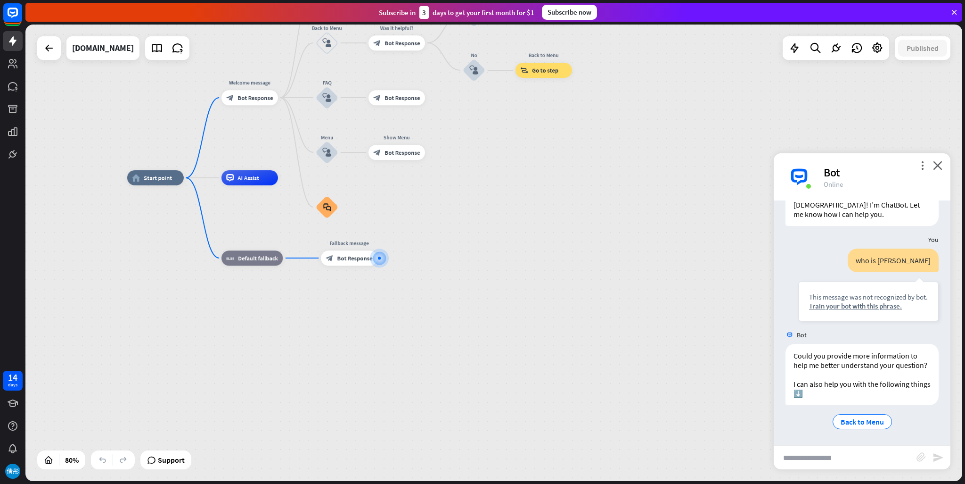
click at [849, 460] on input "text" at bounding box center [845, 457] width 143 height 24
click at [794, 455] on input "text" at bounding box center [845, 457] width 143 height 24
paste input "**********"
type input "**********"
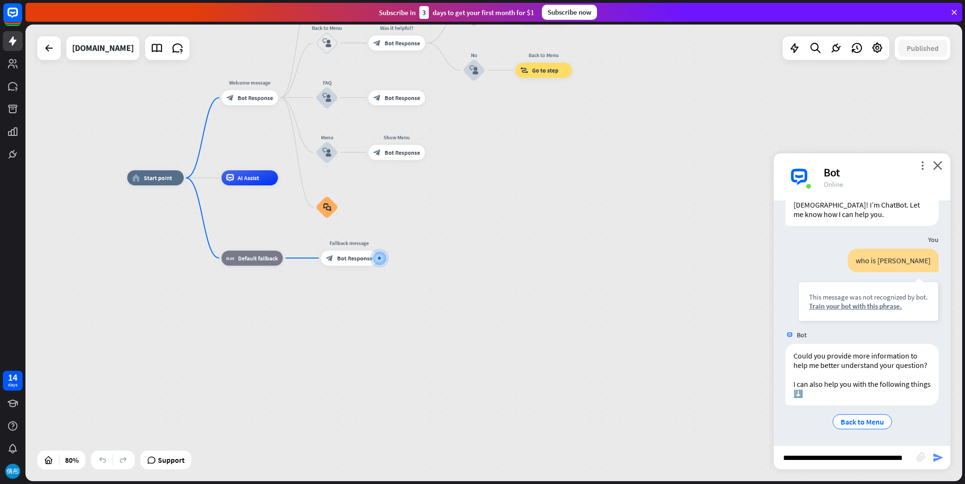
scroll to position [0, 0]
click at [938, 458] on icon "send" at bounding box center [938, 457] width 11 height 11
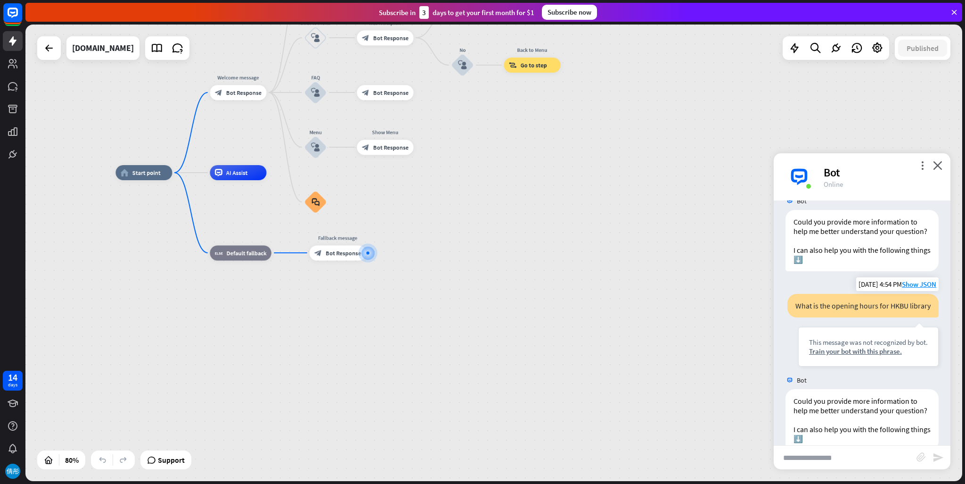
scroll to position [251, 0]
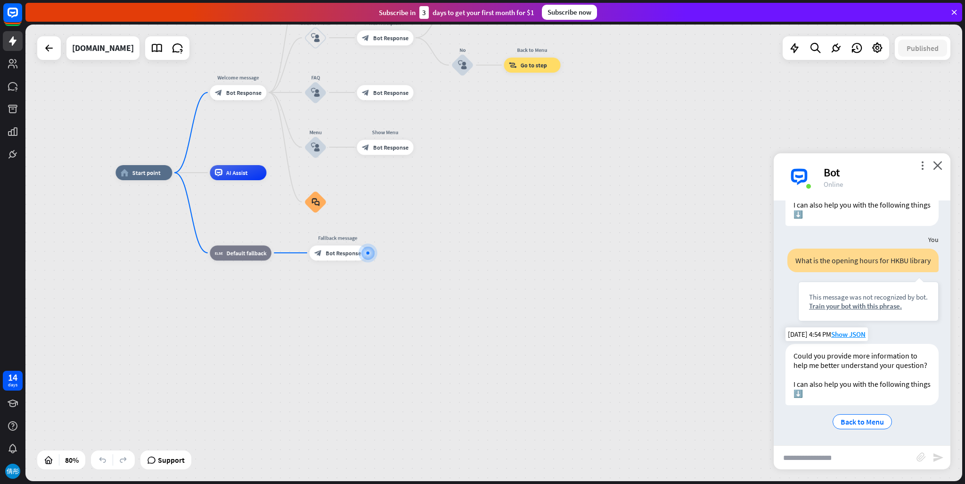
click at [814, 393] on div "Could you provide more information to help me better understand your question? …" at bounding box center [862, 374] width 153 height 61
click at [822, 392] on div "Could you provide more information to help me better understand your question? …" at bounding box center [862, 374] width 153 height 61
click at [856, 329] on span "Show JSON" at bounding box center [848, 333] width 34 height 9
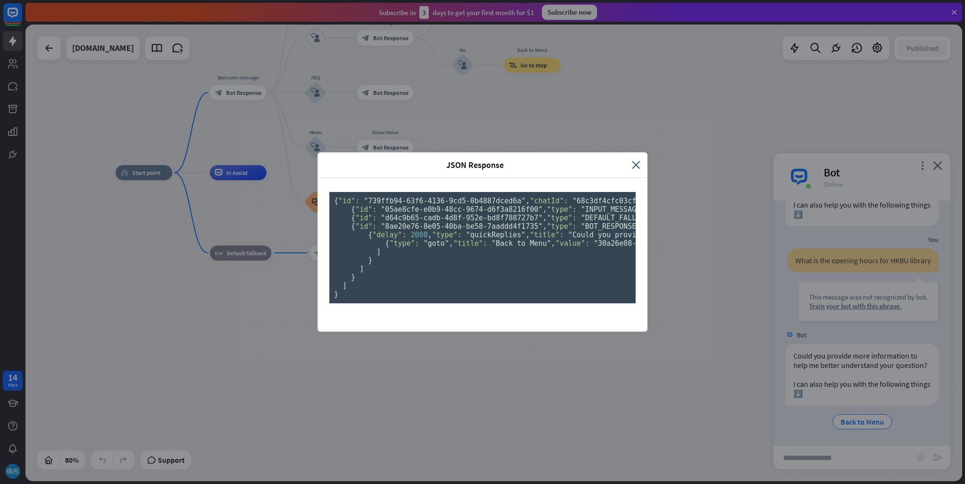
click at [676, 321] on div "JSON Response close { "id": "739ffb94-63f6-4136-9cd5-0b4887dced6a" , "chatId": …" at bounding box center [482, 242] width 965 height 484
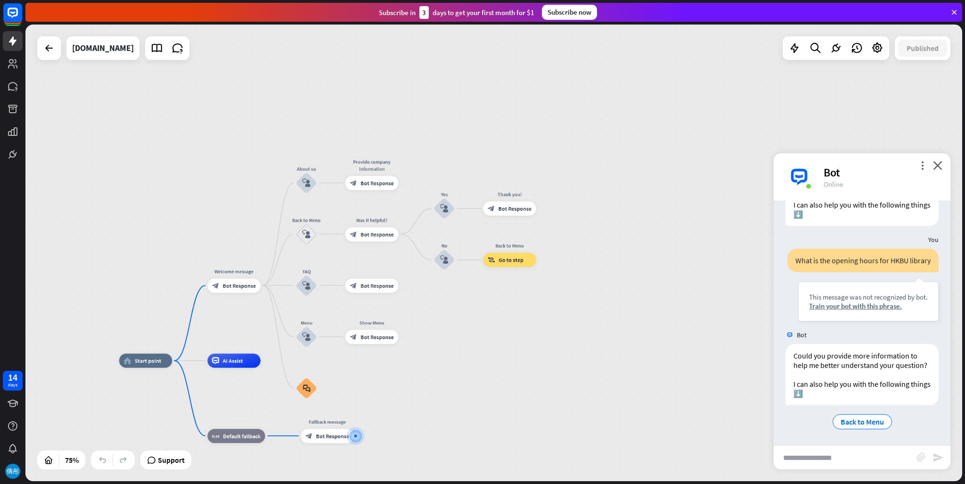
drag, startPoint x: 463, startPoint y: 273, endPoint x: 431, endPoint y: 452, distance: 181.5
click at [272, 313] on div "home_2 Start point Welcome message block_bot_response Bot Response About us blo…" at bounding box center [493, 253] width 937 height 456
click at [274, 314] on div "home_2 Start point Welcome message block_bot_response Bot Response About us blo…" at bounding box center [493, 253] width 937 height 456
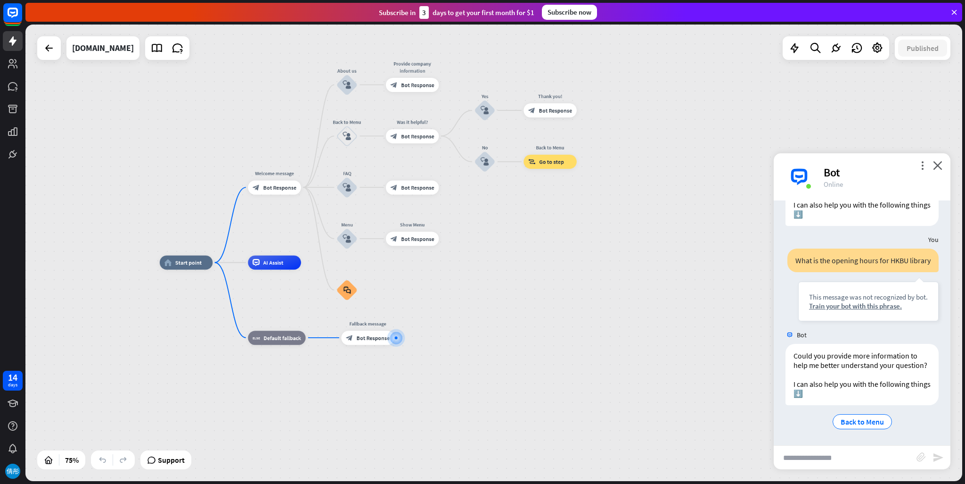
drag, startPoint x: 615, startPoint y: 408, endPoint x: 655, endPoint y: 310, distance: 106.1
click at [655, 310] on div "home_2 Start point Welcome message block_bot_response Bot Response About us blo…" at bounding box center [511, 434] width 703 height 342
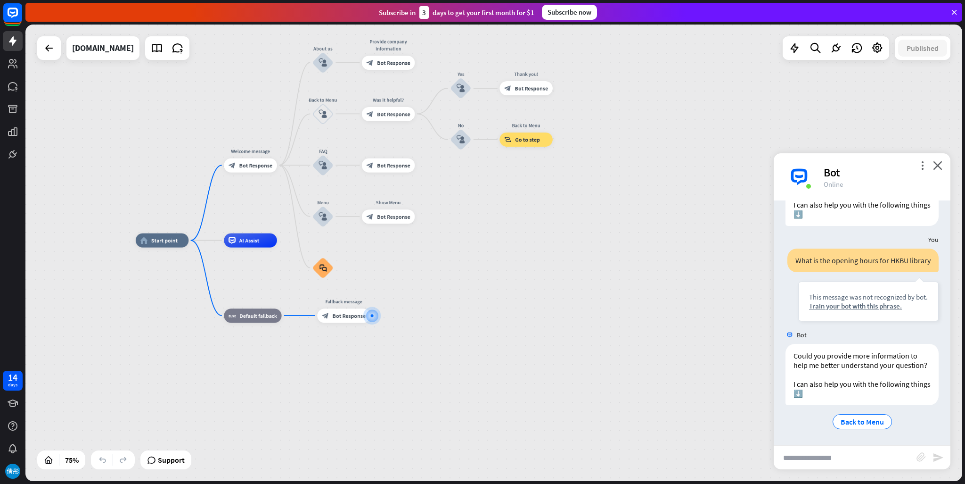
drag, startPoint x: 639, startPoint y: 368, endPoint x: 614, endPoint y: 344, distance: 34.7
click at [614, 344] on div "home_2 Start point Welcome message block_bot_response Bot Response About us blo…" at bounding box center [487, 411] width 703 height 342
drag, startPoint x: 964, startPoint y: 14, endPoint x: 780, endPoint y: 14, distance: 184.3
click at [959, 14] on div "Subscribe [DATE] to get your first month for $1 Subscribe now" at bounding box center [495, 12] width 940 height 25
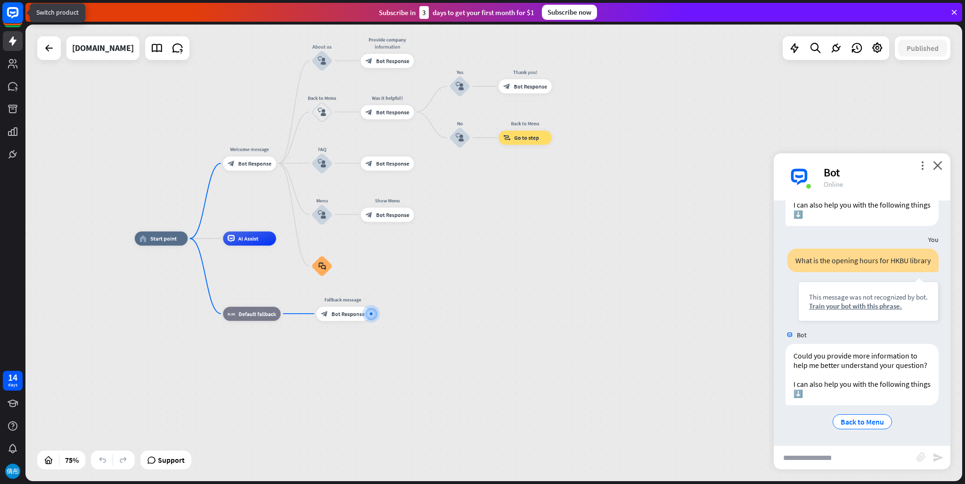
click at [8, 15] on icon at bounding box center [12, 12] width 11 height 11
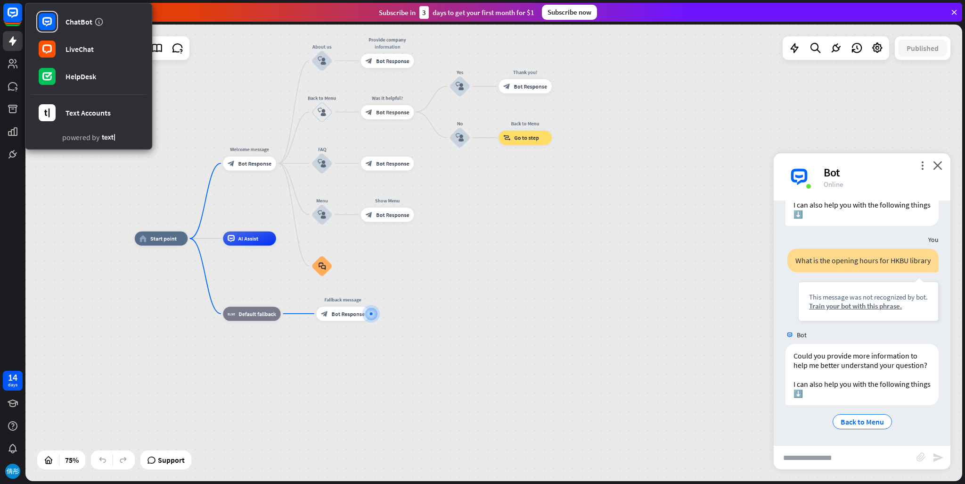
click at [34, 200] on div "home_2 Start point Welcome message block_bot_response Bot Response About us blo…" at bounding box center [493, 253] width 937 height 456
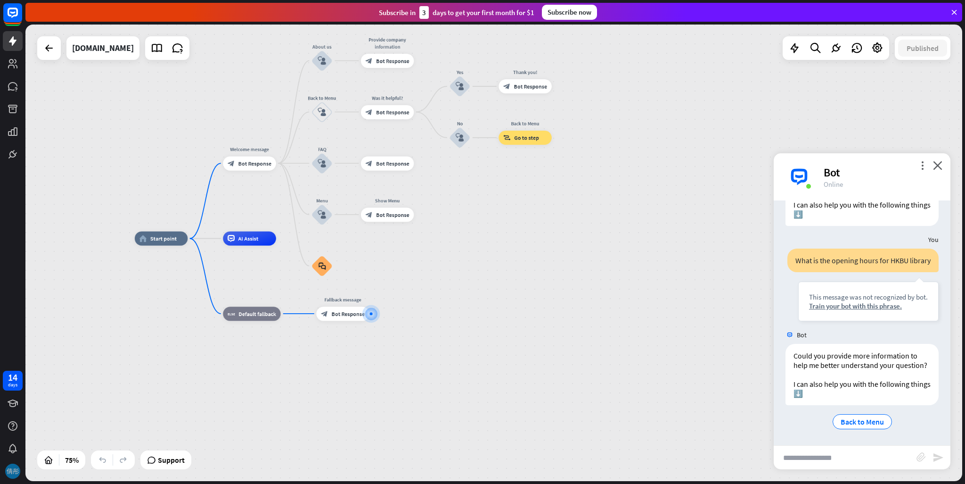
click at [9, 470] on img at bounding box center [12, 470] width 15 height 15
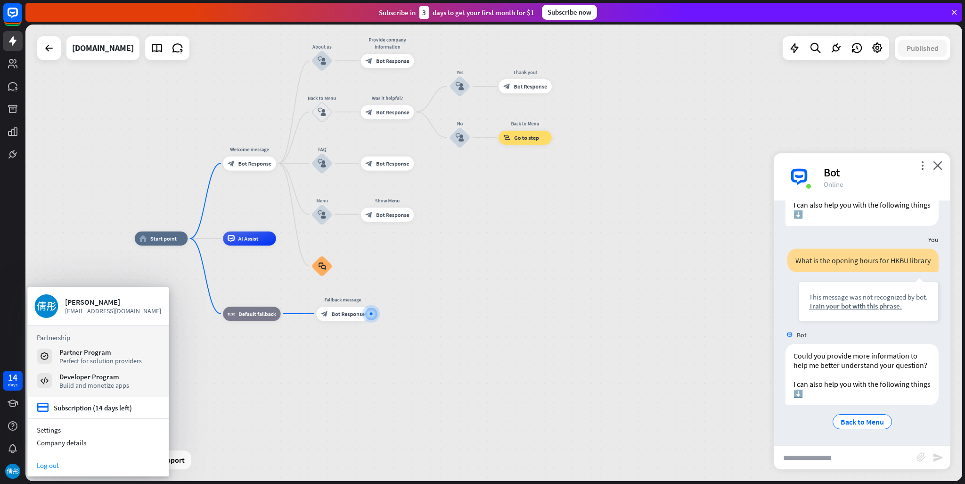
click at [58, 463] on link "Log out" at bounding box center [97, 465] width 141 height 13
